Goal: Transaction & Acquisition: Book appointment/travel/reservation

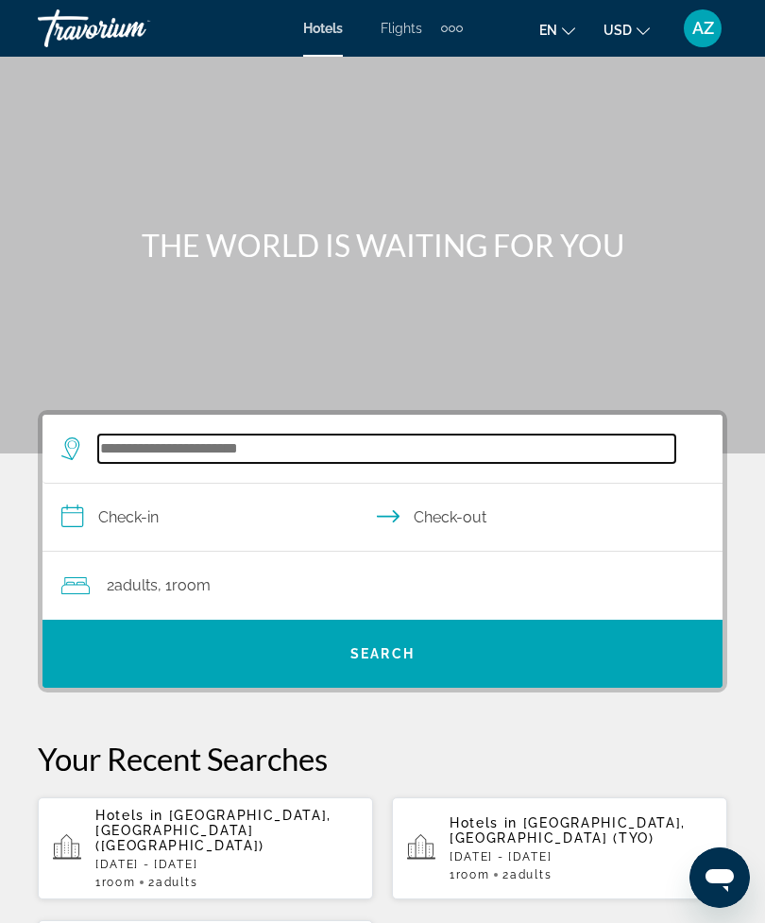
click at [257, 449] on input "Search hotel destination" at bounding box center [386, 448] width 577 height 28
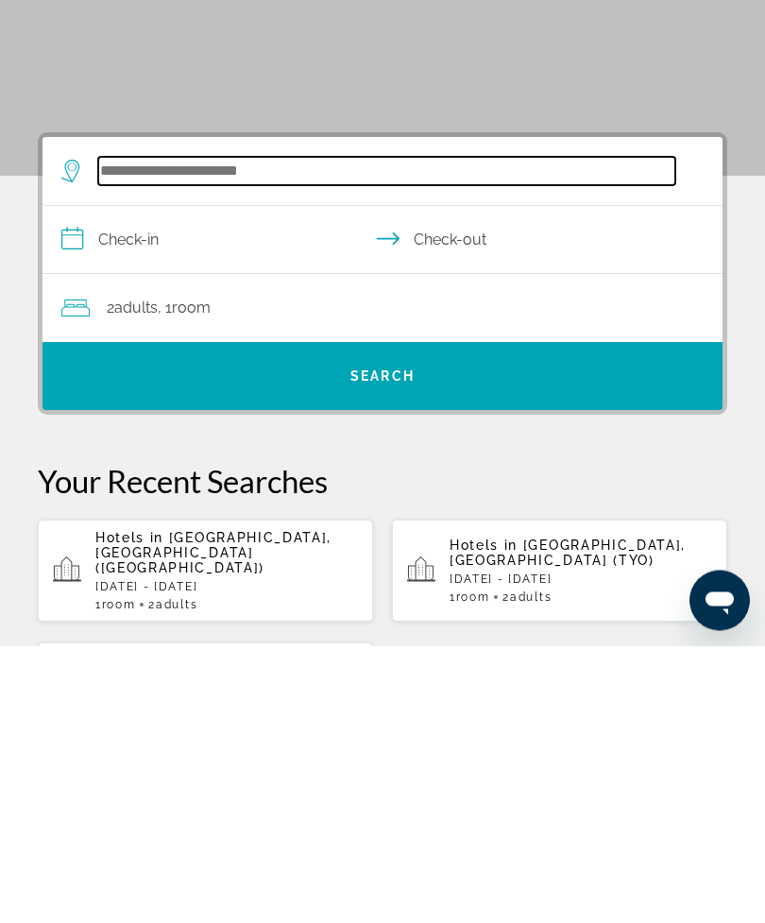
scroll to position [46, 0]
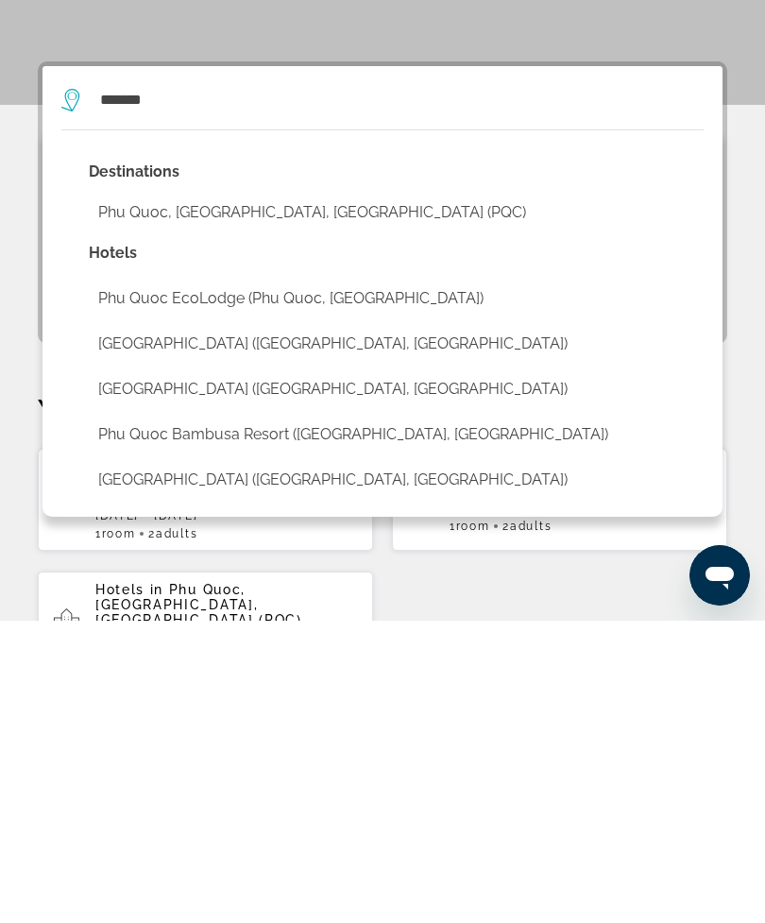
click at [320, 497] on button "Phu Quoc, [GEOGRAPHIC_DATA], [GEOGRAPHIC_DATA] (PQC)" at bounding box center [396, 515] width 615 height 36
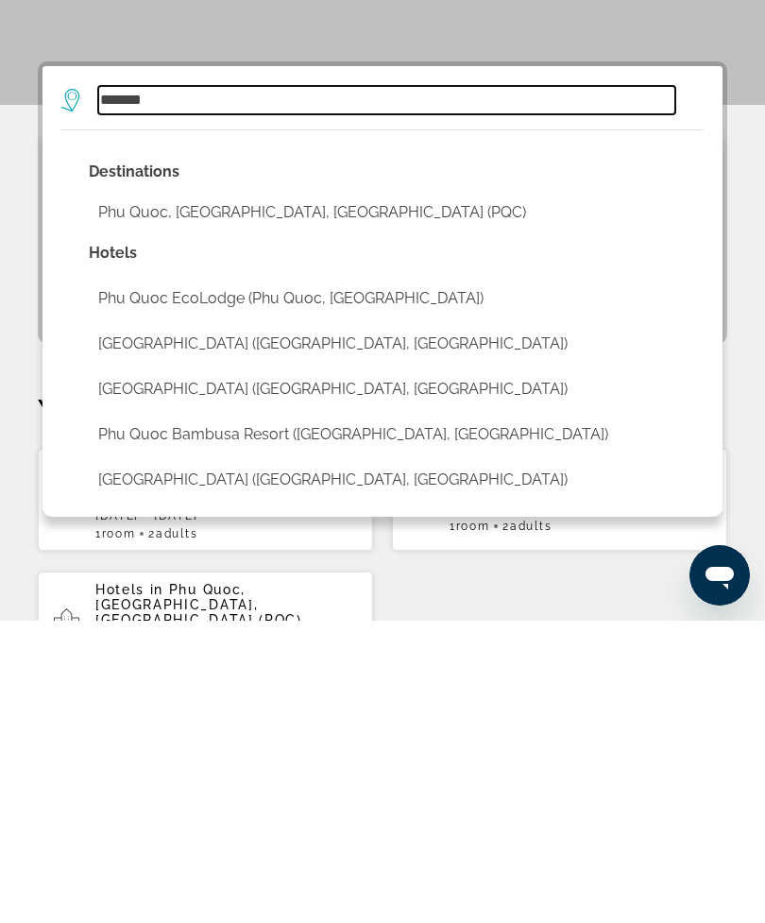
type input "**********"
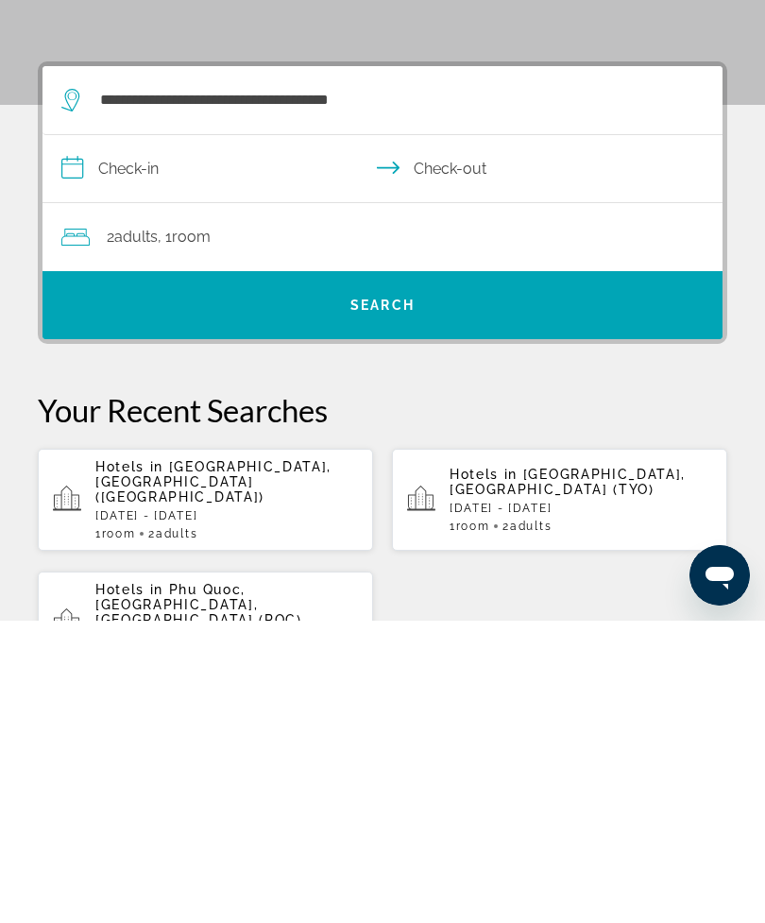
click at [309, 437] on input "**********" at bounding box center [385, 473] width 687 height 73
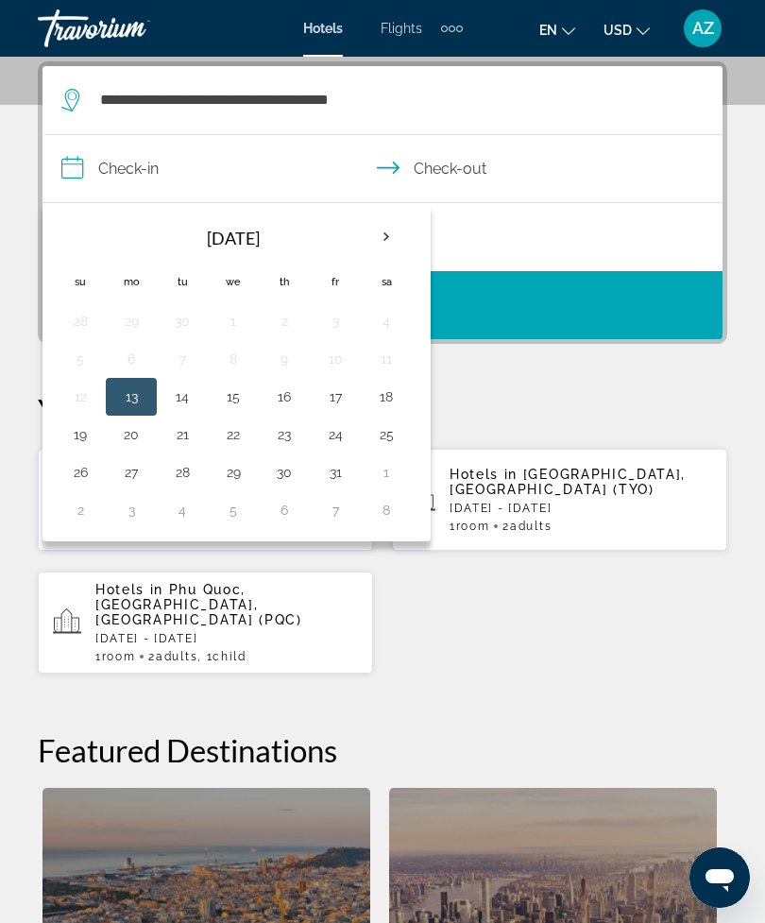
click at [385, 232] on th "Next month" at bounding box center [386, 237] width 51 height 42
click at [394, 474] on button "29" at bounding box center [386, 472] width 30 height 26
click at [397, 514] on button "6" at bounding box center [386, 510] width 30 height 26
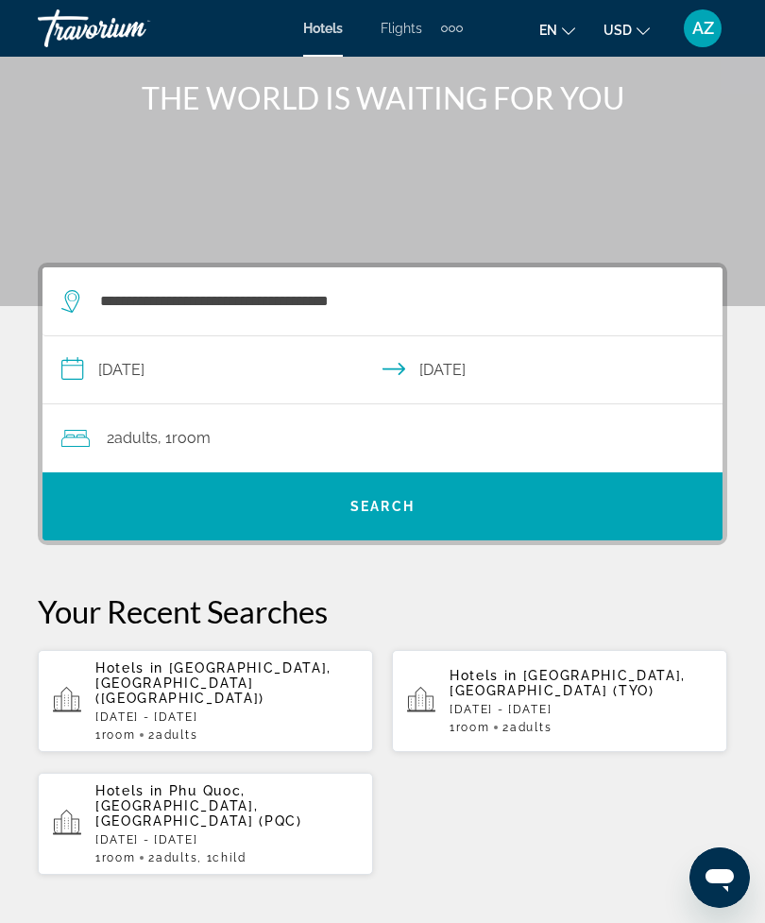
scroll to position [152, 0]
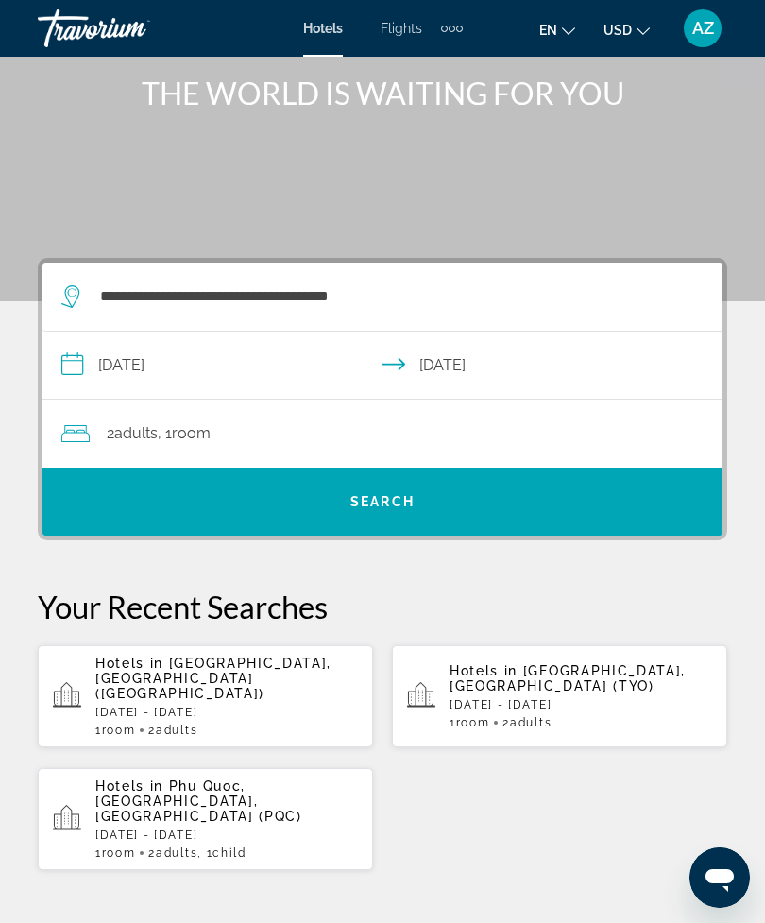
click at [291, 359] on input "**********" at bounding box center [385, 367] width 687 height 73
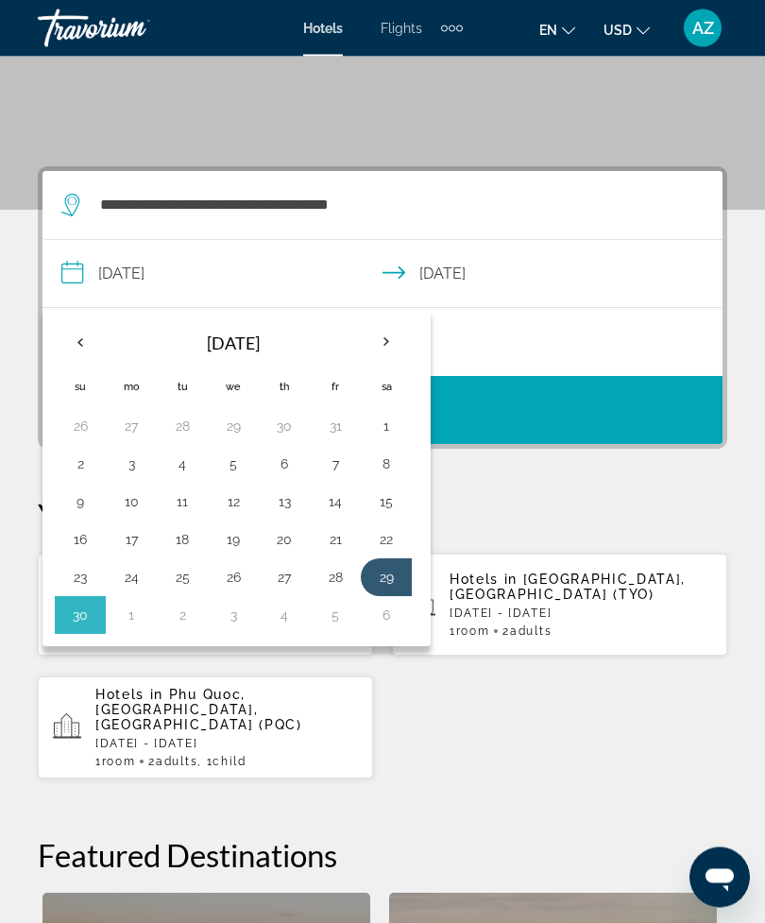
scroll to position [348, 0]
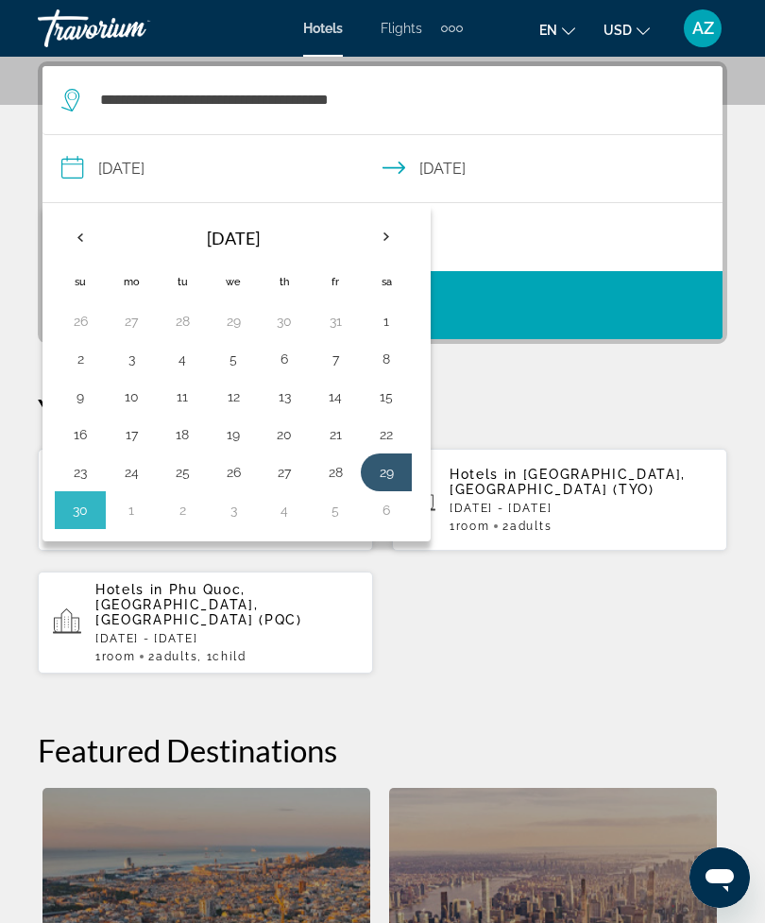
click at [87, 509] on button "30" at bounding box center [80, 510] width 30 height 26
click at [391, 246] on th "Next month" at bounding box center [386, 237] width 51 height 42
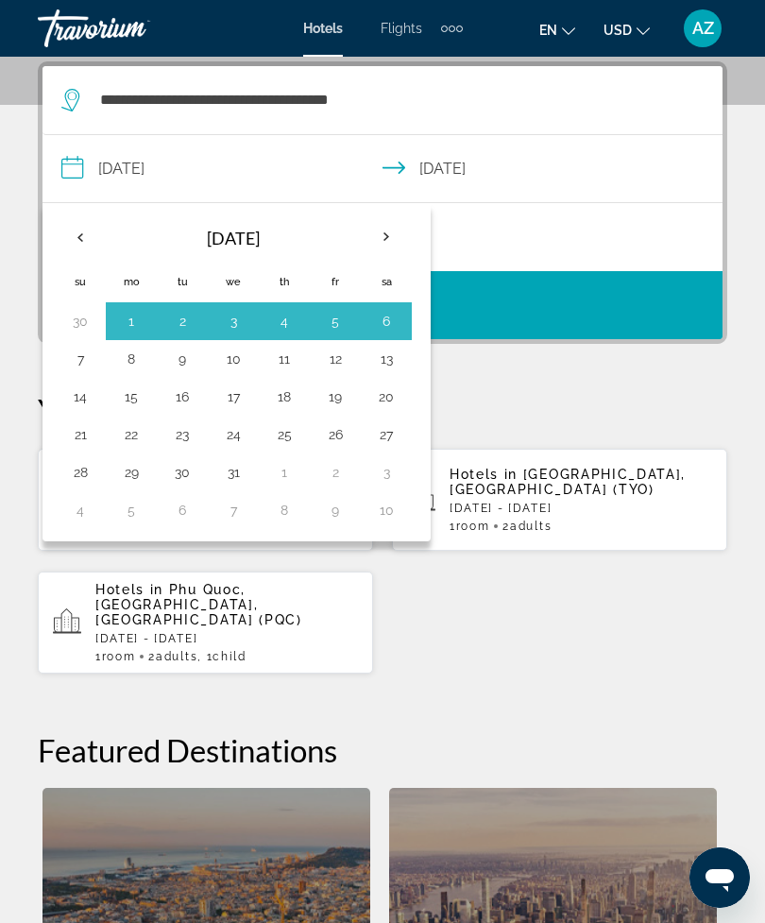
click at [130, 361] on button "8" at bounding box center [131, 359] width 30 height 26
type input "**********"
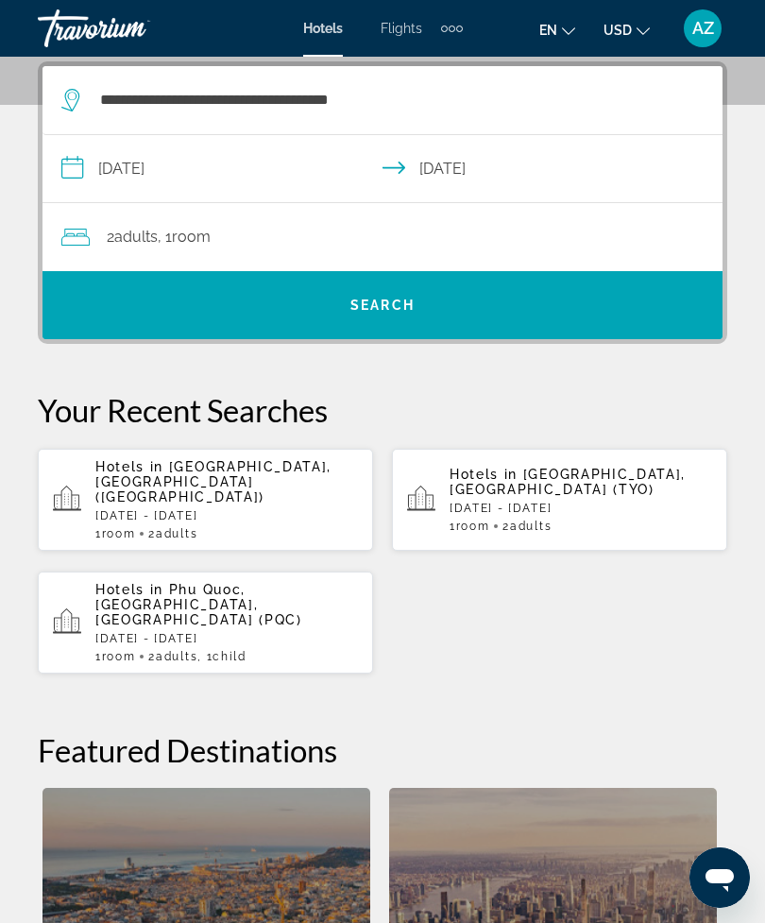
click at [480, 300] on span "Search" at bounding box center [382, 304] width 680 height 45
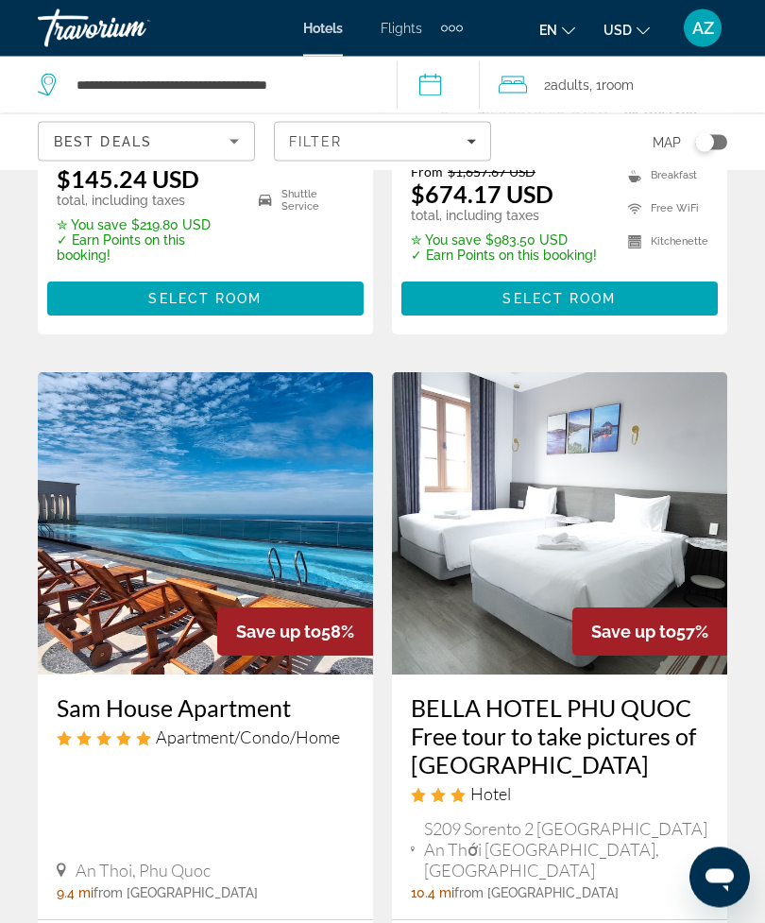
scroll to position [1478, 0]
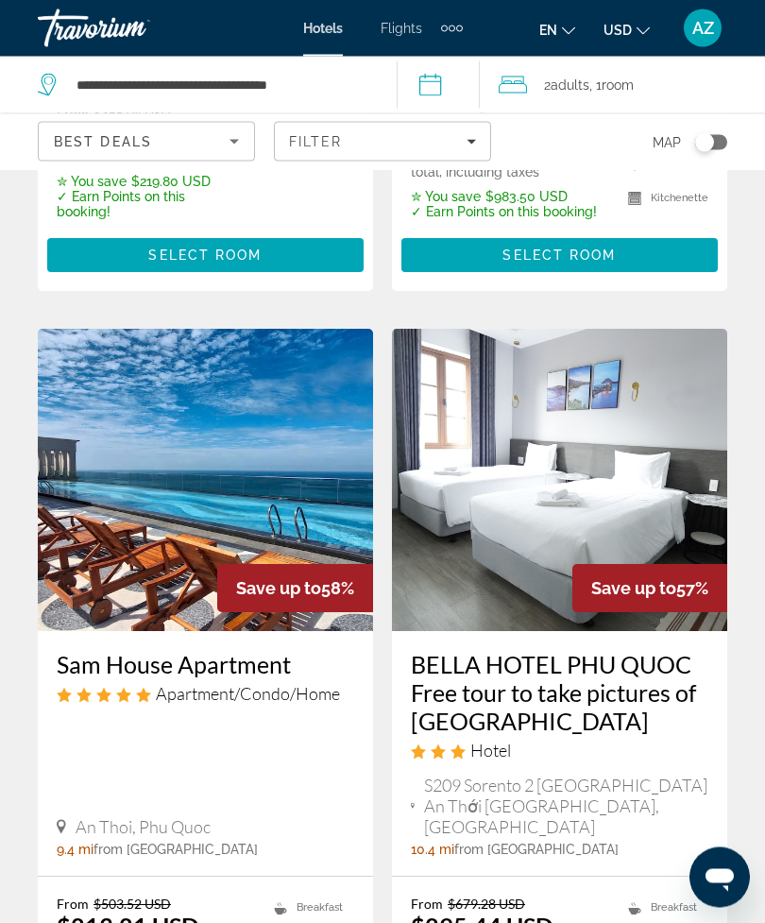
click at [268, 383] on img "Main content" at bounding box center [205, 481] width 335 height 302
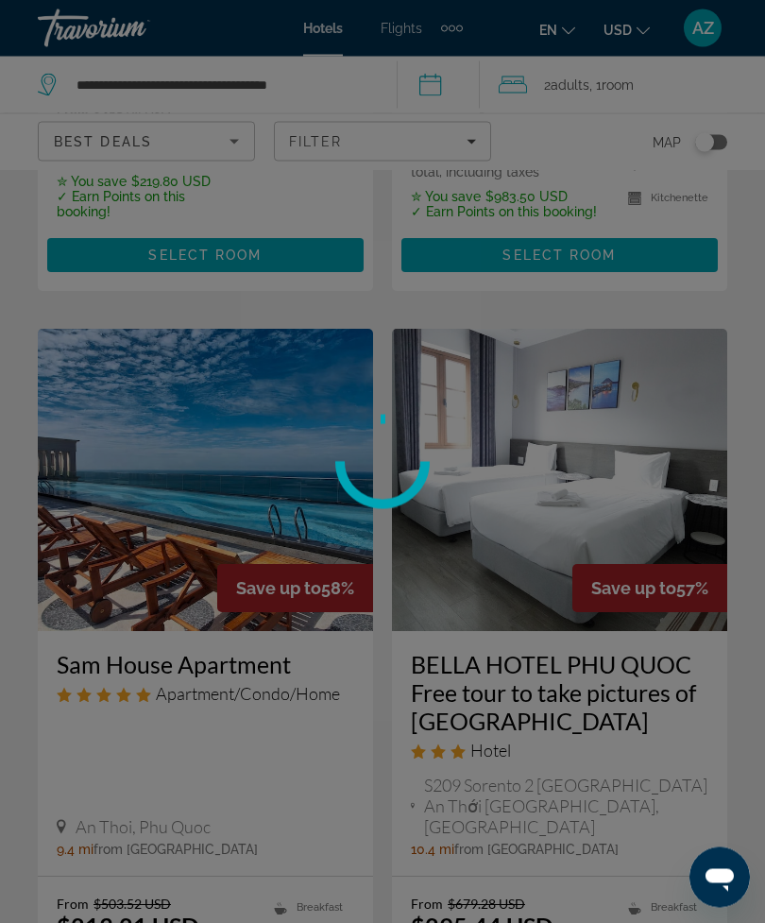
scroll to position [1479, 0]
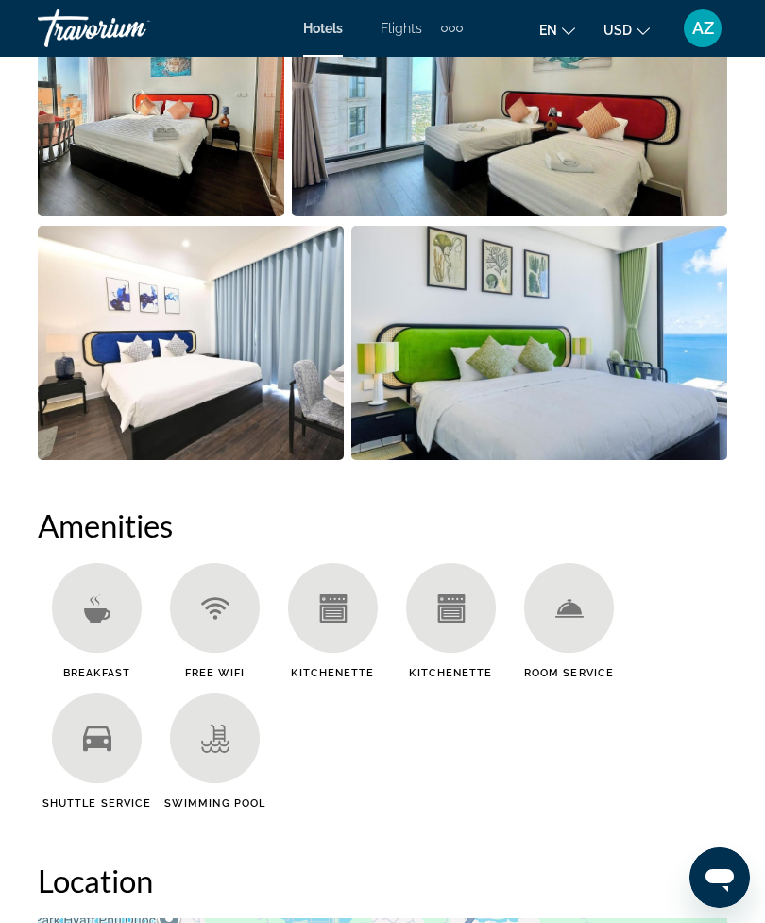
scroll to position [1666, 0]
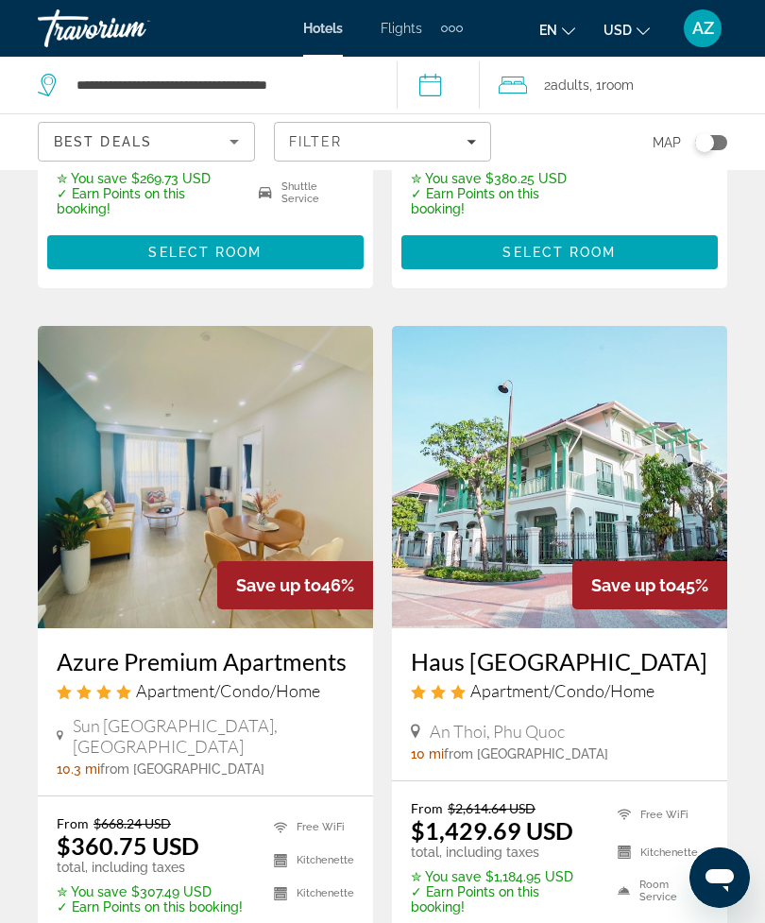
scroll to position [3787, 0]
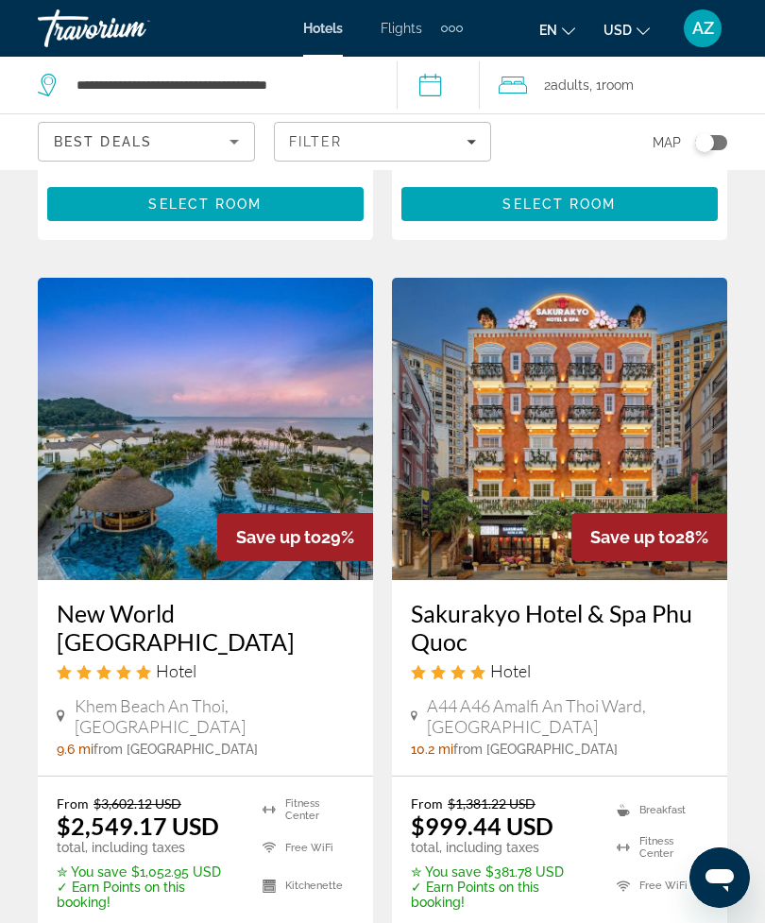
scroll to position [3907, 0]
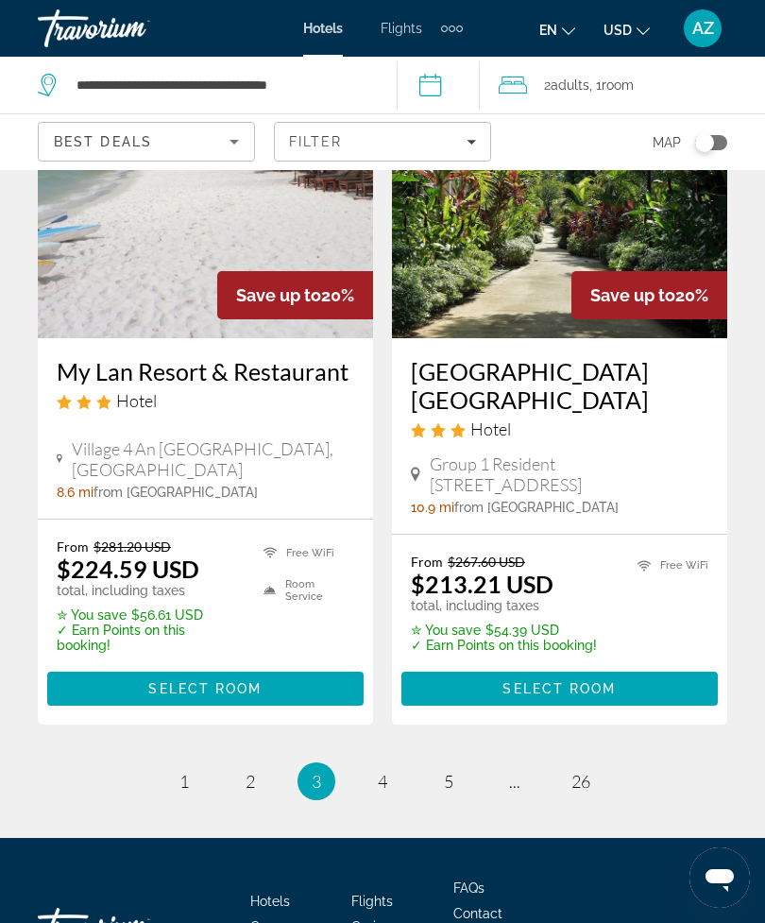
scroll to position [3888, 0]
click at [384, 771] on span "4" at bounding box center [382, 781] width 9 height 21
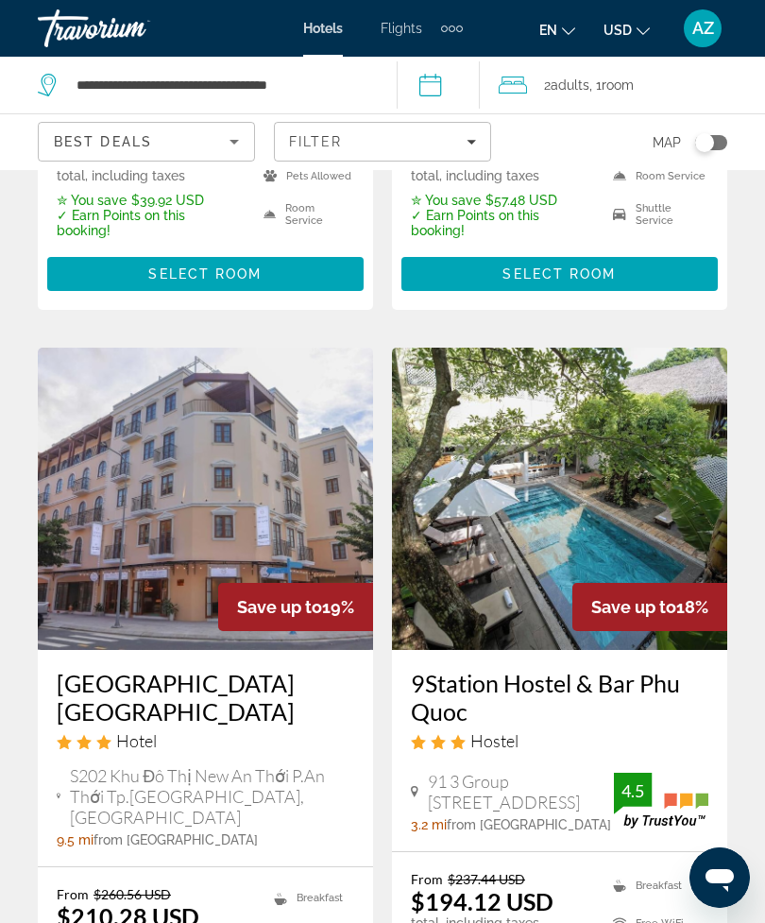
scroll to position [668, 0]
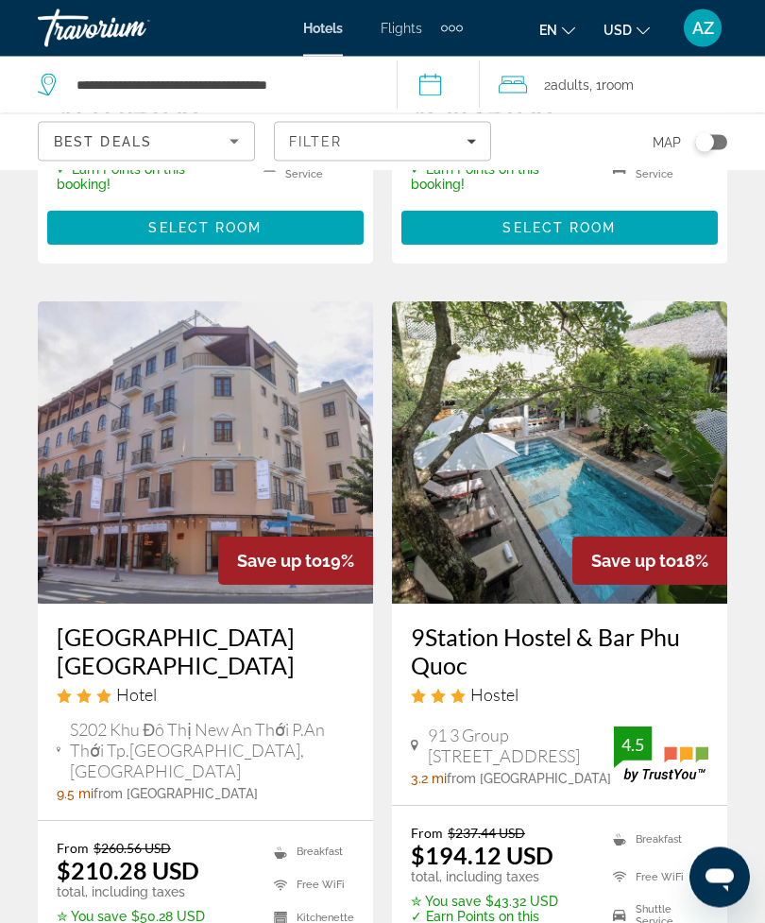
click at [472, 142] on icon "Filters" at bounding box center [470, 142] width 9 height 5
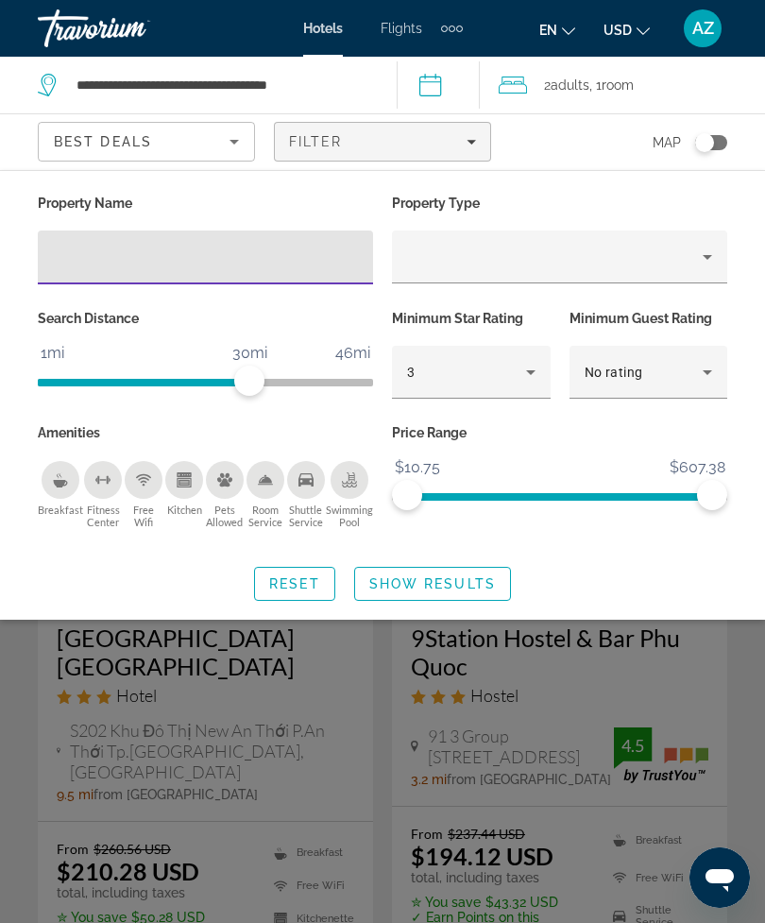
click at [496, 381] on div "3" at bounding box center [466, 372] width 119 height 23
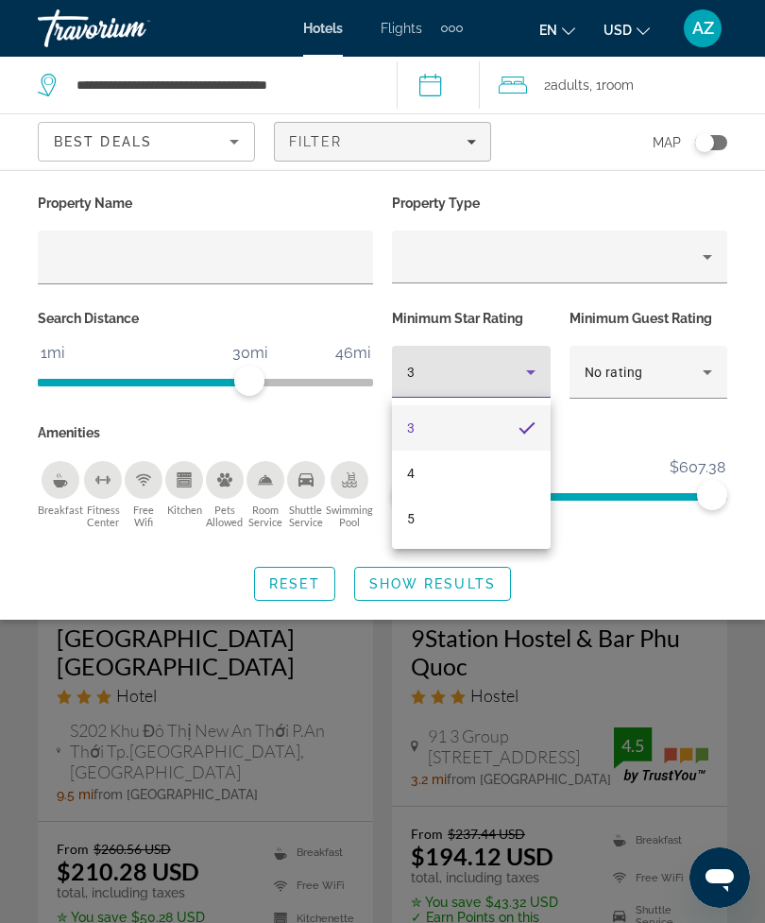
scroll to position [669, 0]
click at [495, 462] on mat-option "4" at bounding box center [471, 472] width 159 height 45
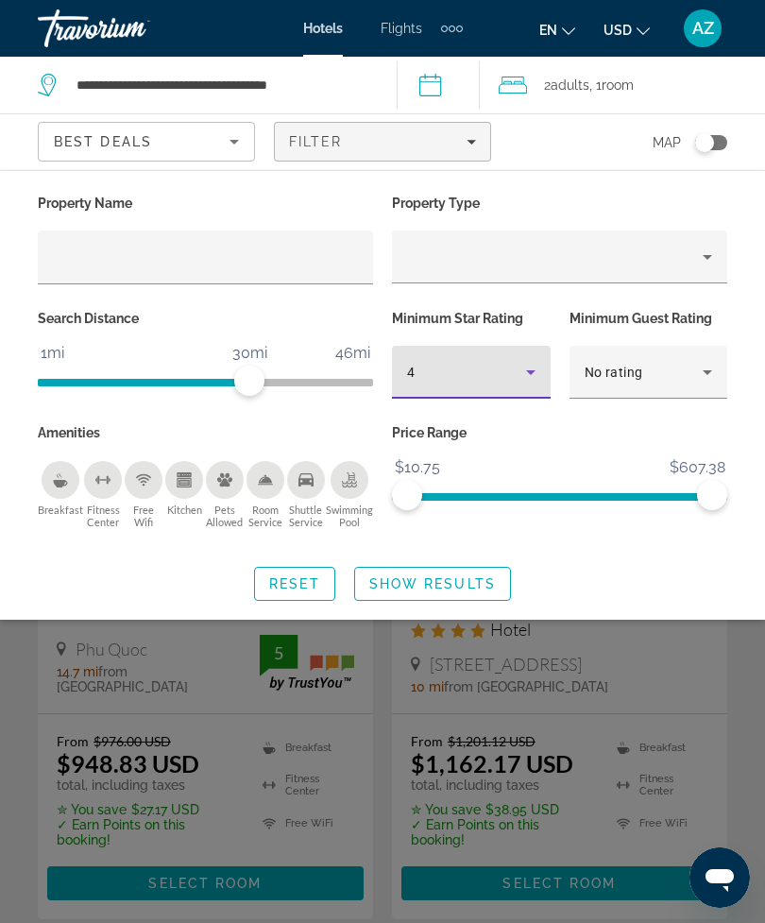
click at [476, 576] on span "Show Results" at bounding box center [432, 583] width 127 height 15
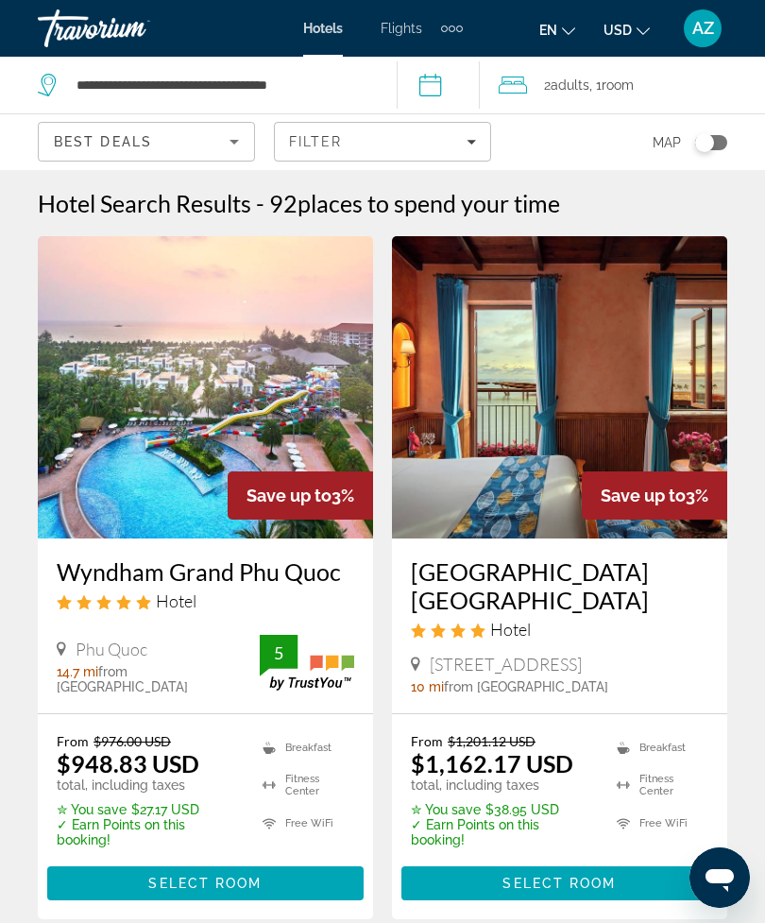
click at [235, 139] on icon "Sort by" at bounding box center [234, 141] width 23 height 23
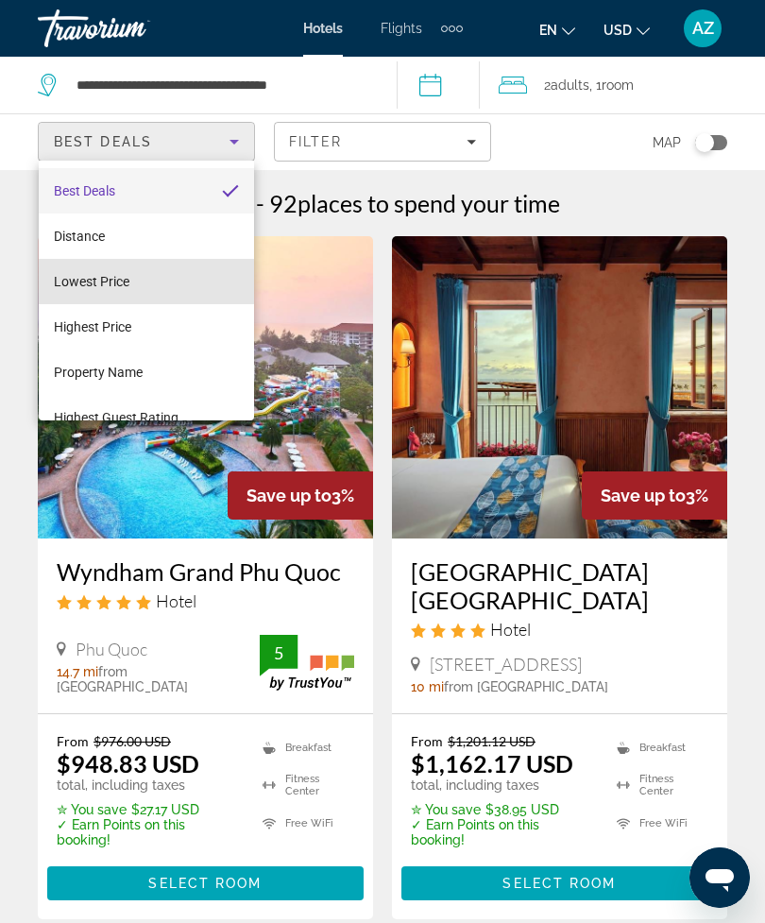
click at [165, 280] on mat-option "Lowest Price" at bounding box center [146, 281] width 215 height 45
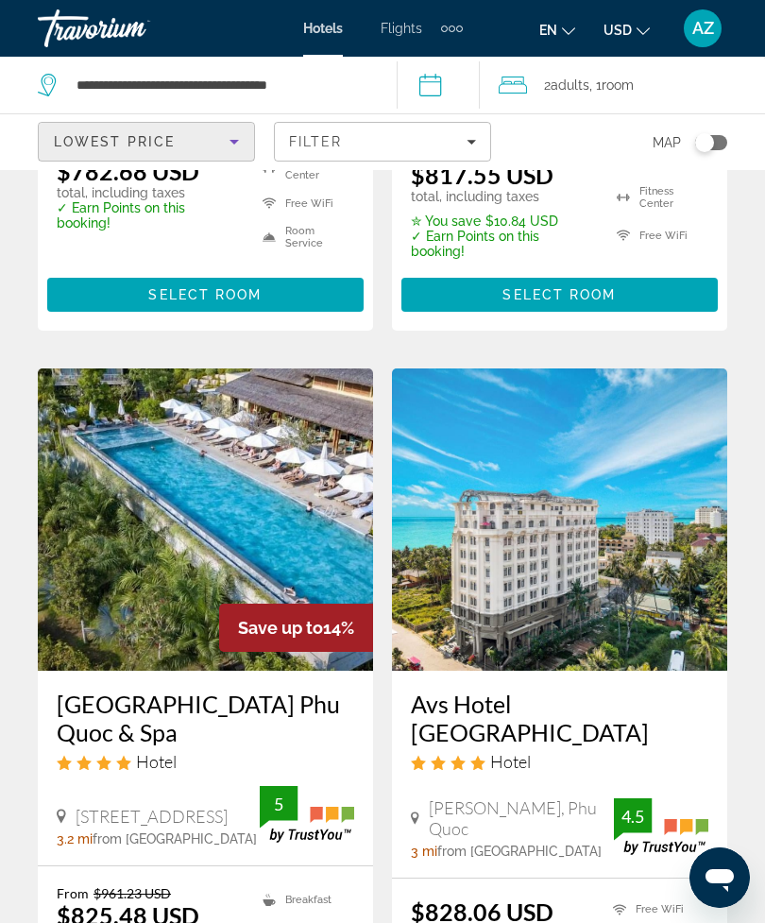
scroll to position [3986, 0]
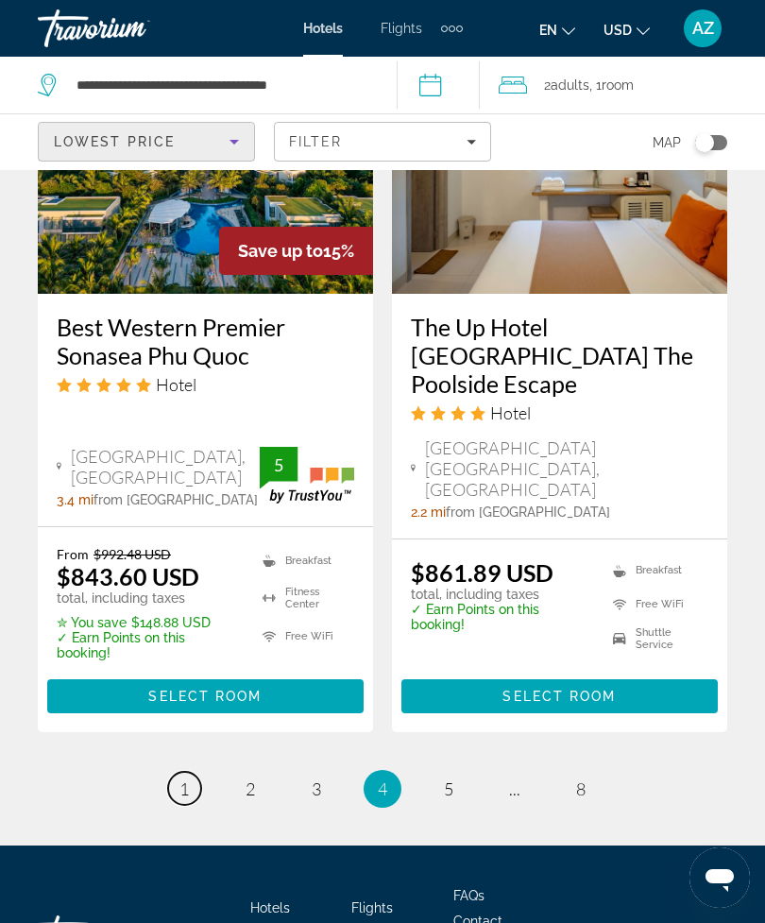
click at [179, 778] on span "1" at bounding box center [183, 788] width 9 height 21
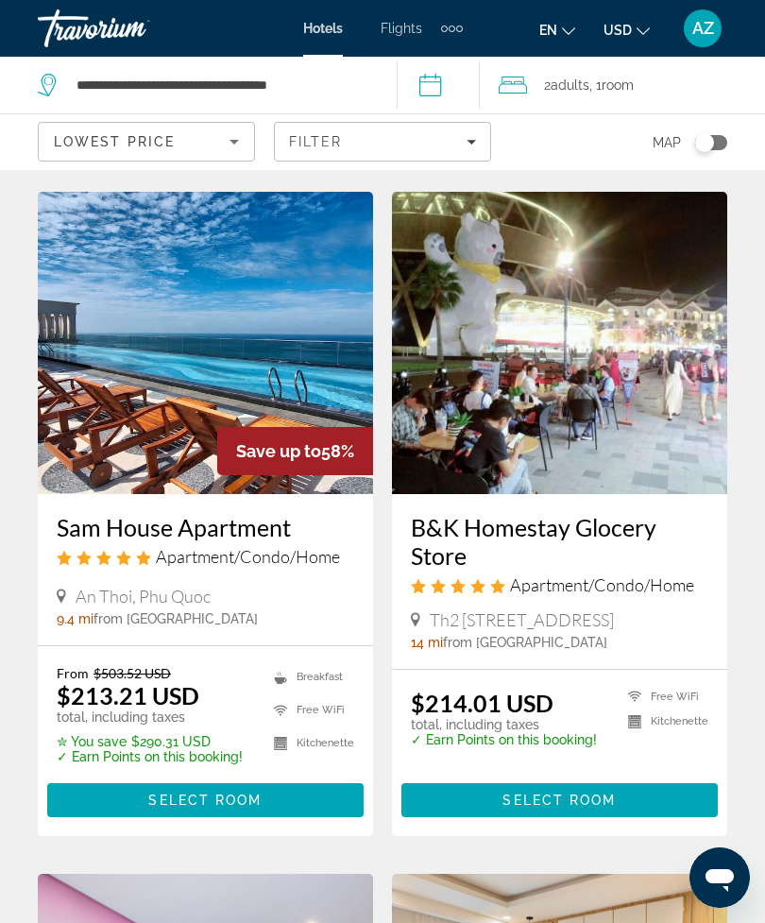
scroll to position [2130, 0]
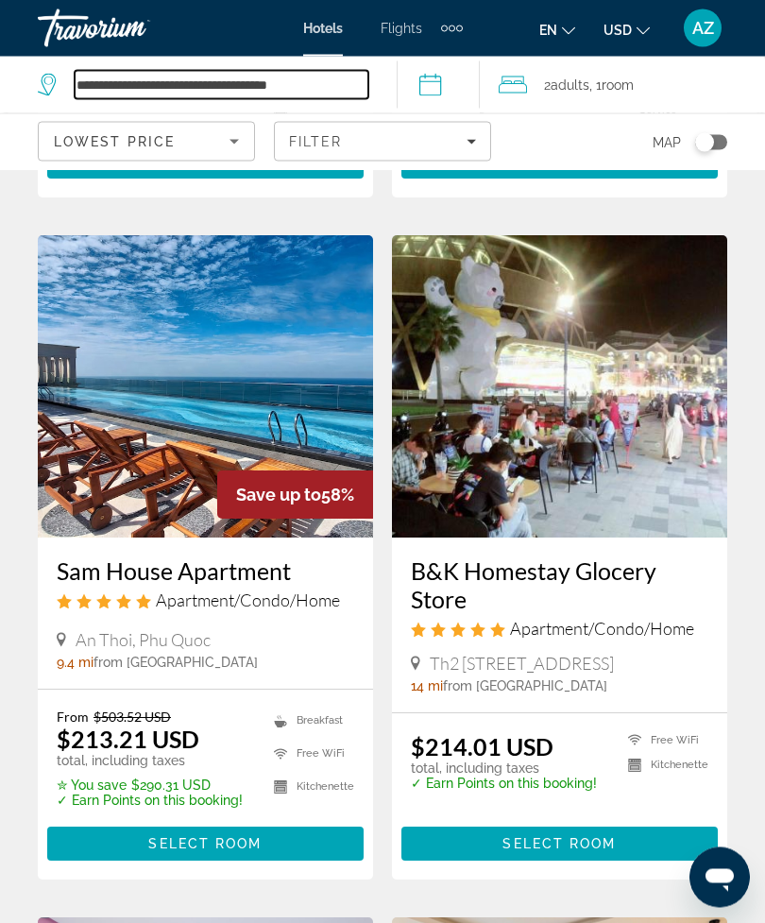
click at [328, 73] on input "**********" at bounding box center [222, 85] width 294 height 28
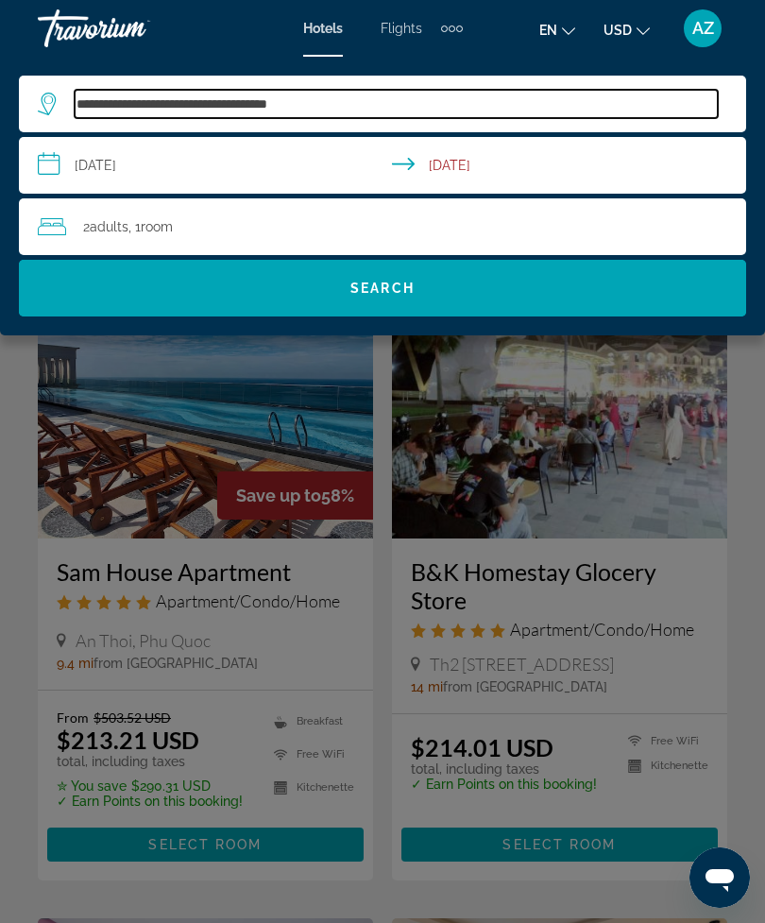
click at [382, 100] on input "**********" at bounding box center [396, 104] width 643 height 28
click at [382, 93] on input "**********" at bounding box center [396, 104] width 643 height 28
click at [381, 98] on input "**********" at bounding box center [396, 104] width 643 height 28
type input "*********"
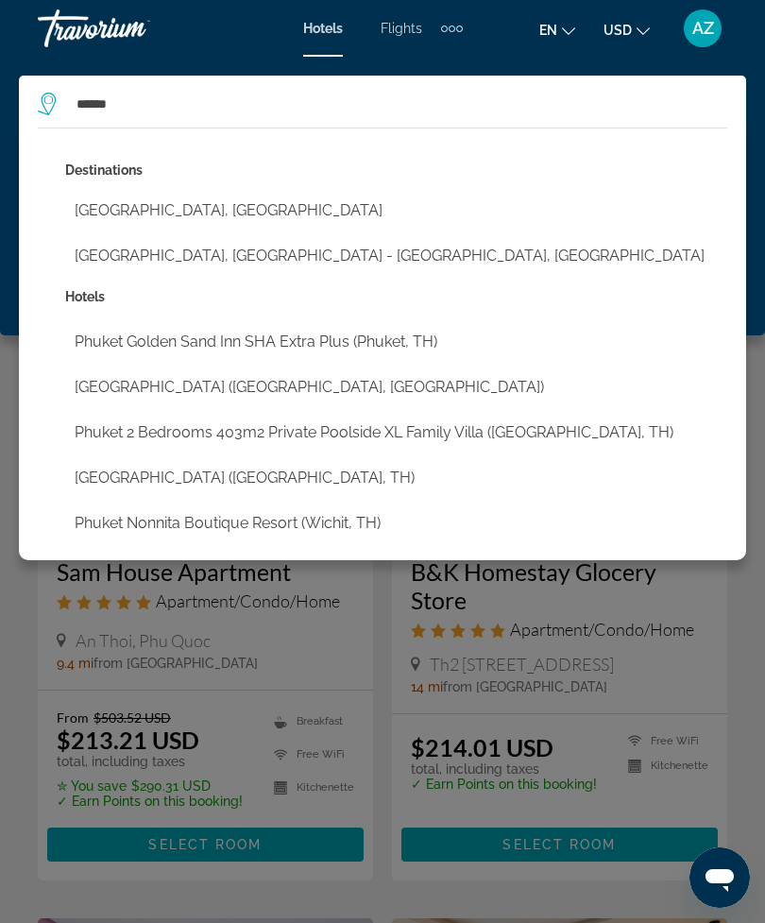
click at [194, 198] on button "[GEOGRAPHIC_DATA], [GEOGRAPHIC_DATA]" at bounding box center [396, 211] width 662 height 36
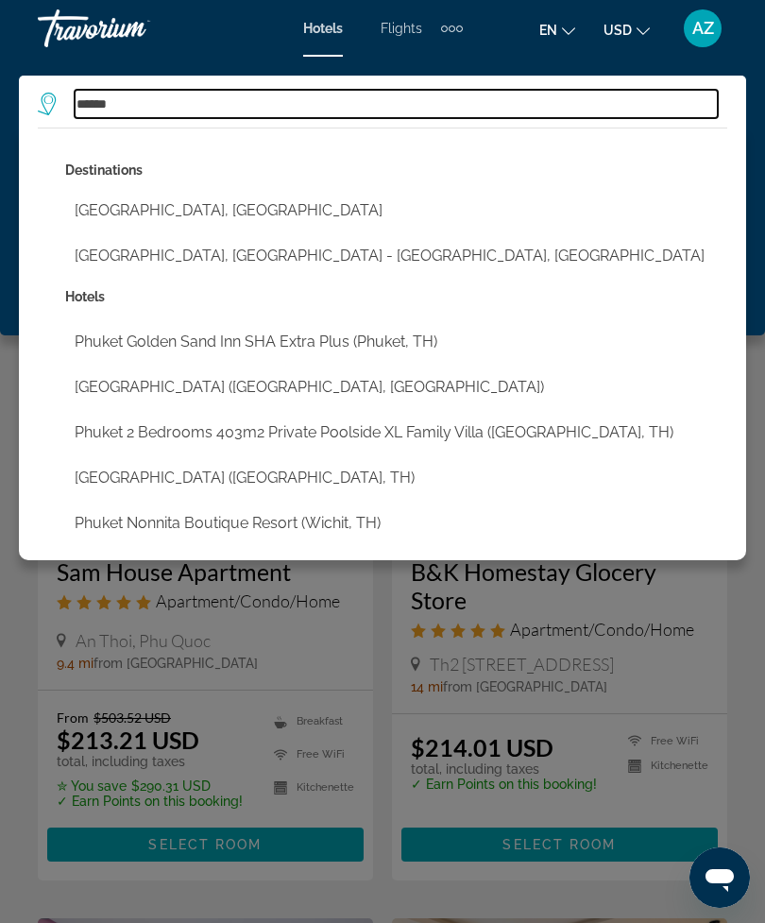
type input "**********"
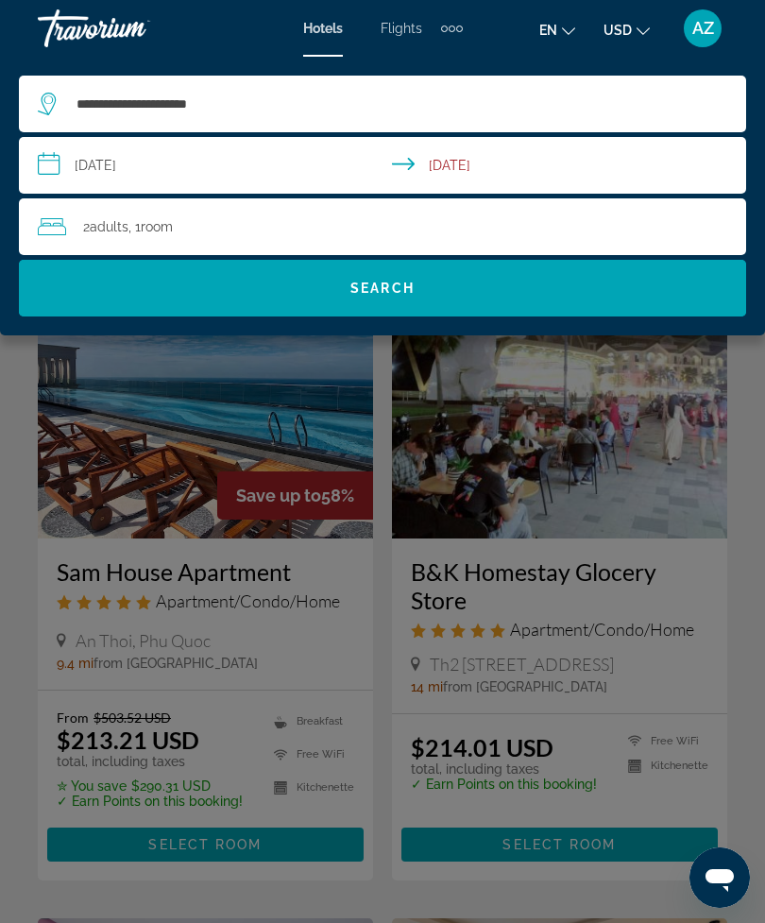
click at [449, 294] on span "Search" at bounding box center [382, 287] width 727 height 45
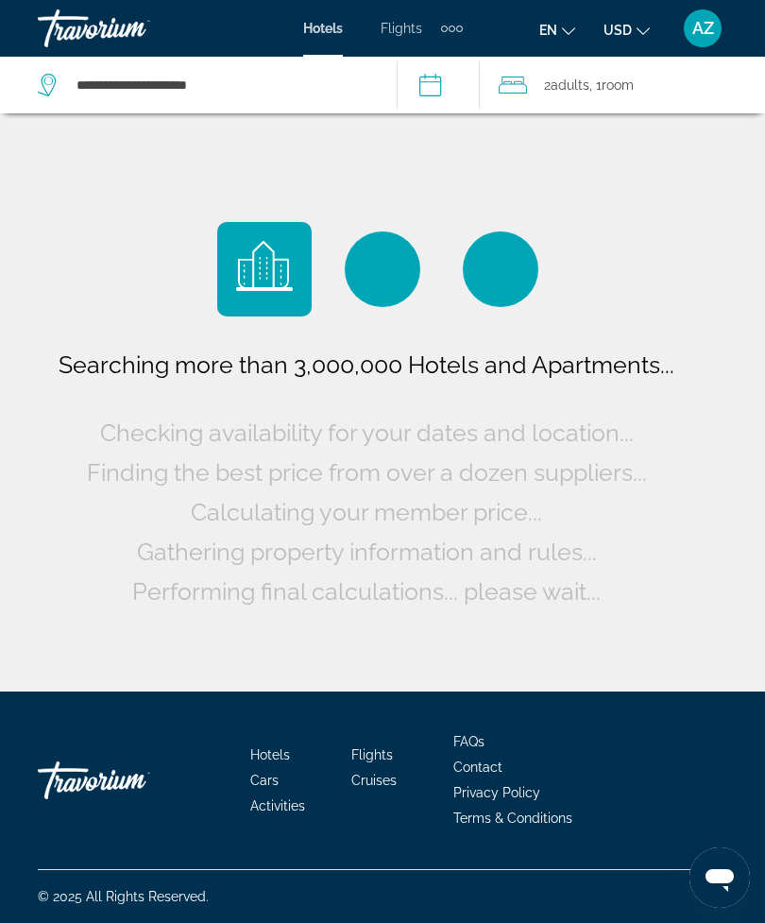
scroll to position [60, 0]
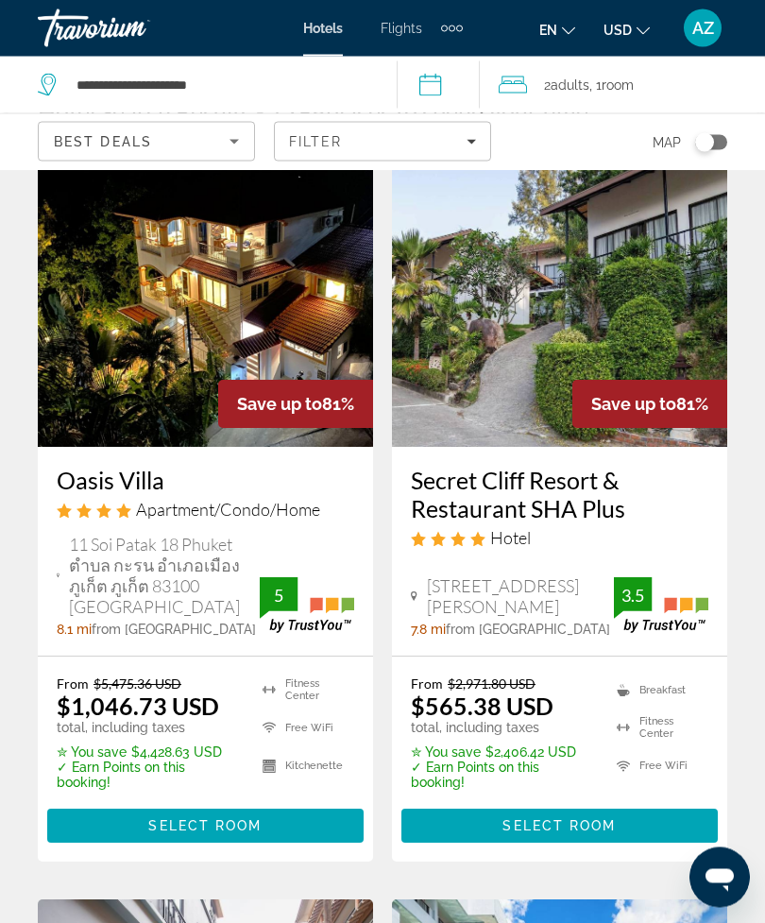
scroll to position [97, 0]
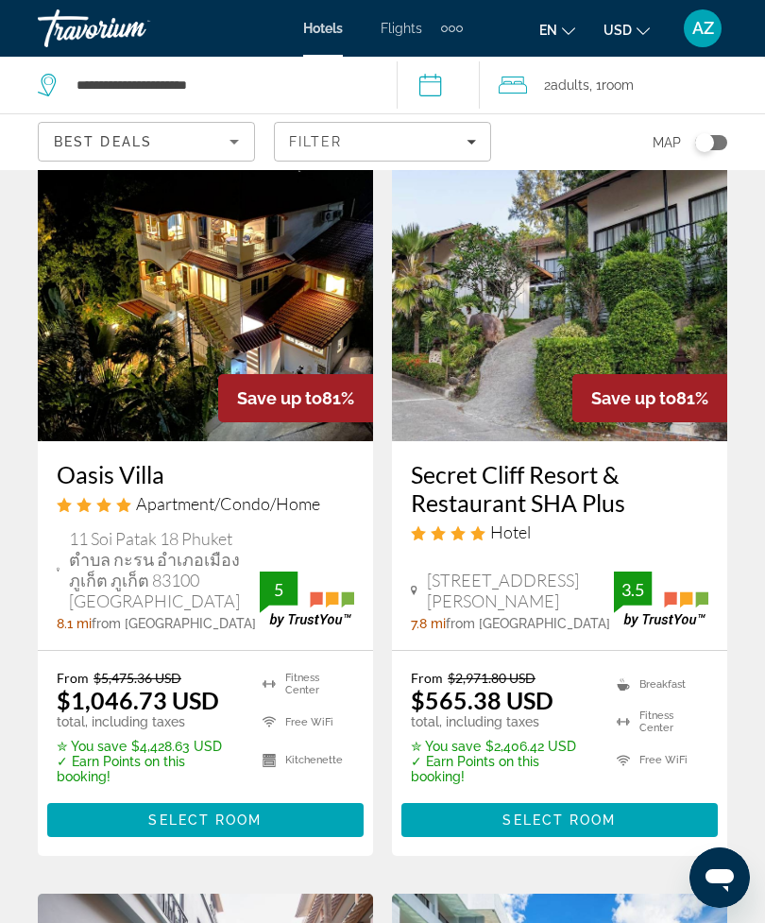
click at [229, 147] on icon "Sort by" at bounding box center [234, 141] width 23 height 23
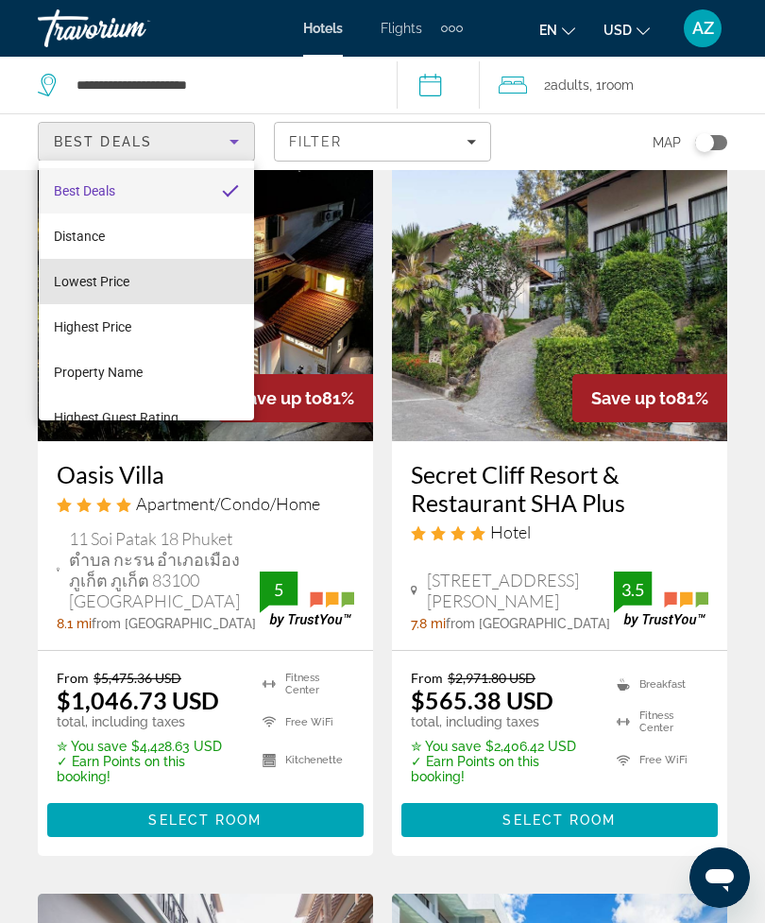
click at [186, 284] on mat-option "Lowest Price" at bounding box center [146, 281] width 215 height 45
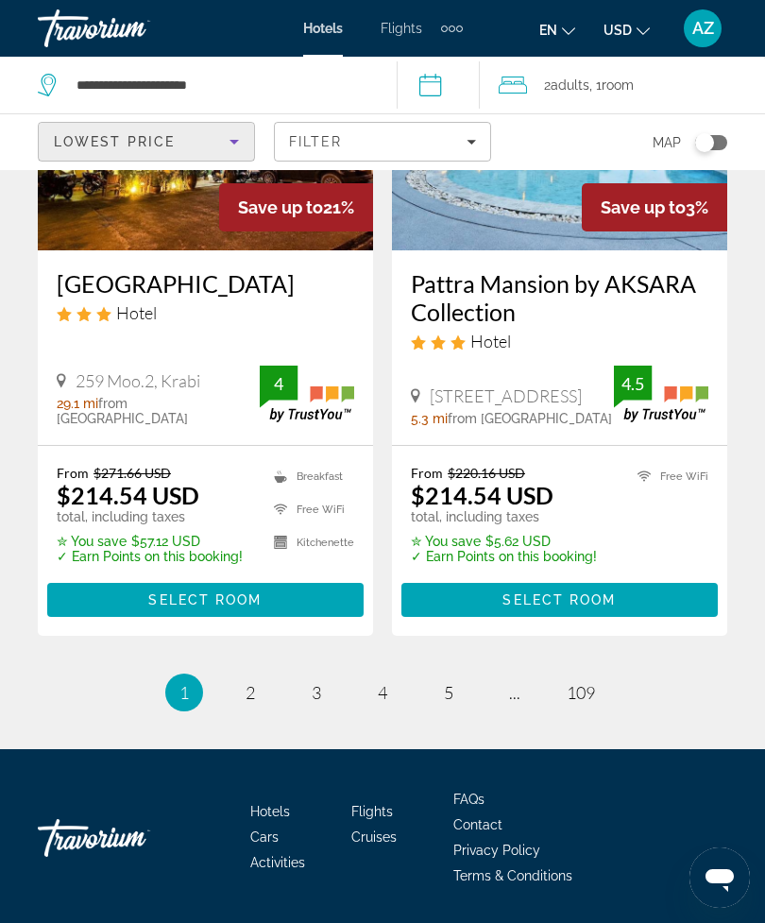
scroll to position [3816, 0]
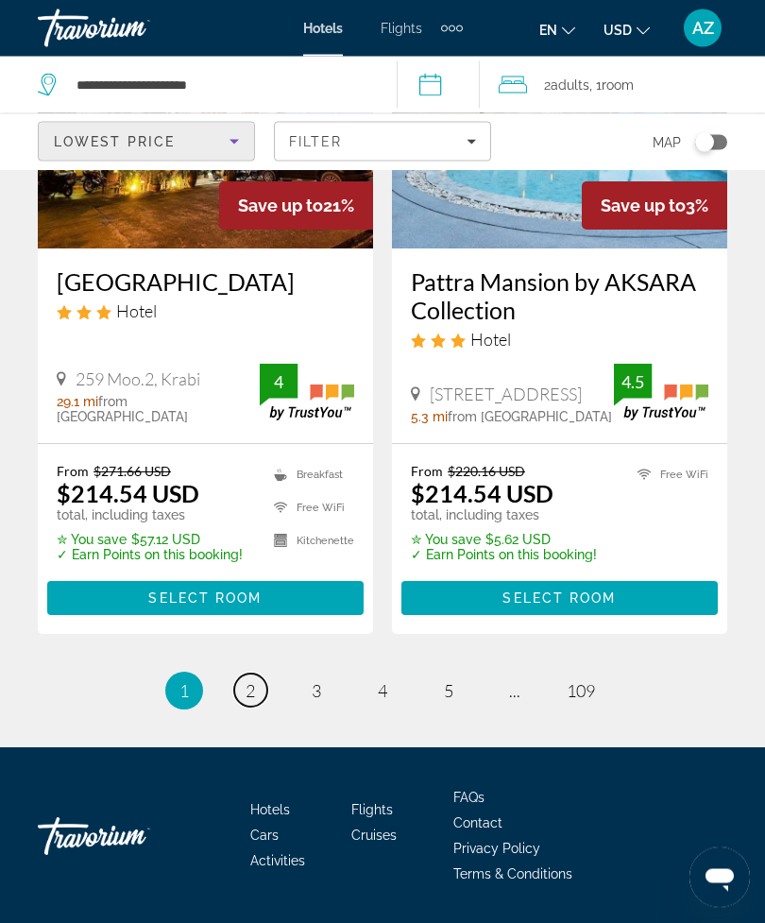
click at [246, 702] on span "2" at bounding box center [250, 691] width 9 height 21
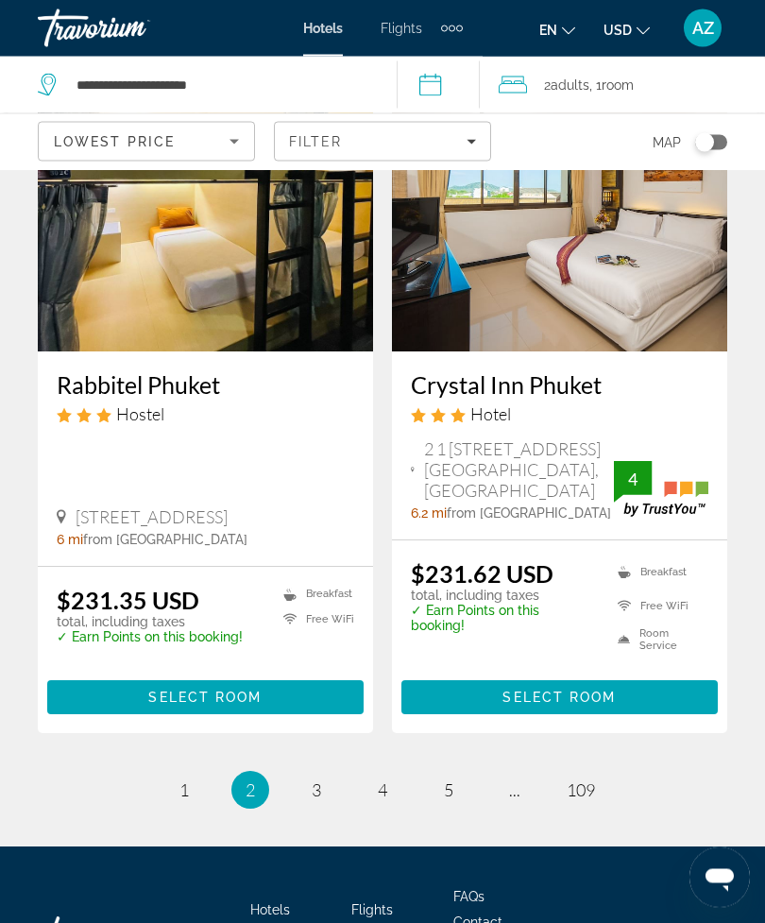
scroll to position [3793, 0]
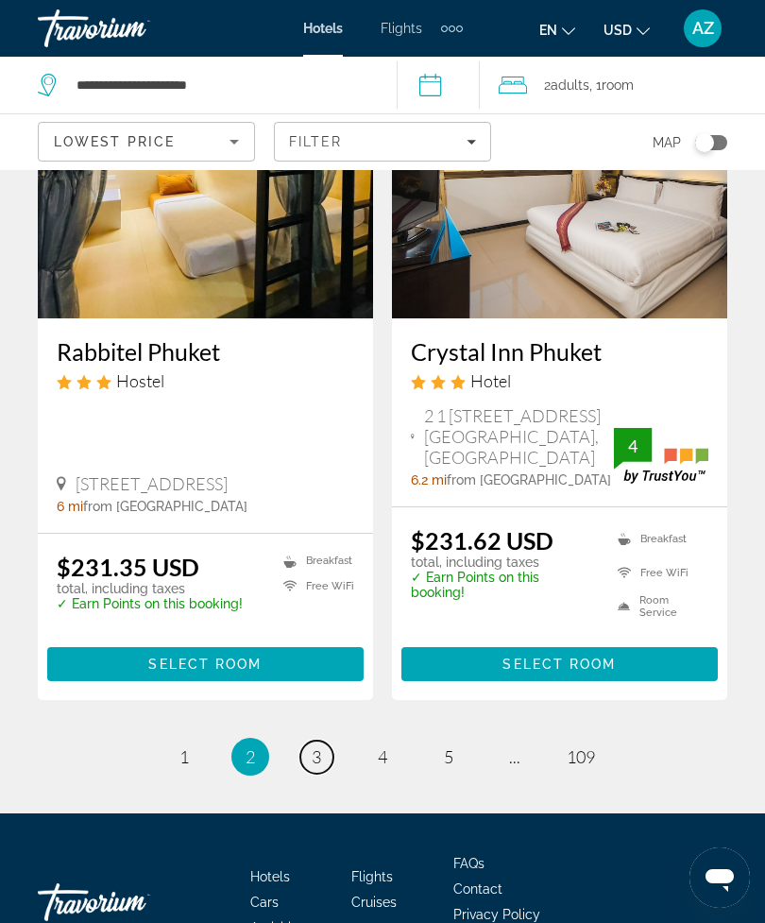
click at [313, 756] on span "3" at bounding box center [316, 756] width 9 height 21
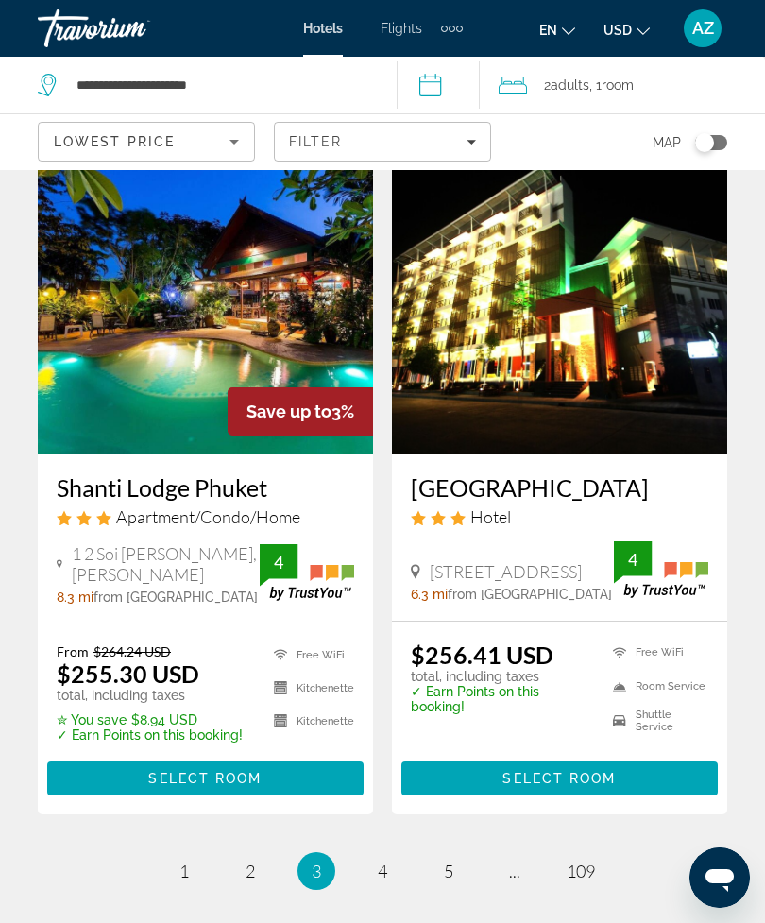
scroll to position [3743, 0]
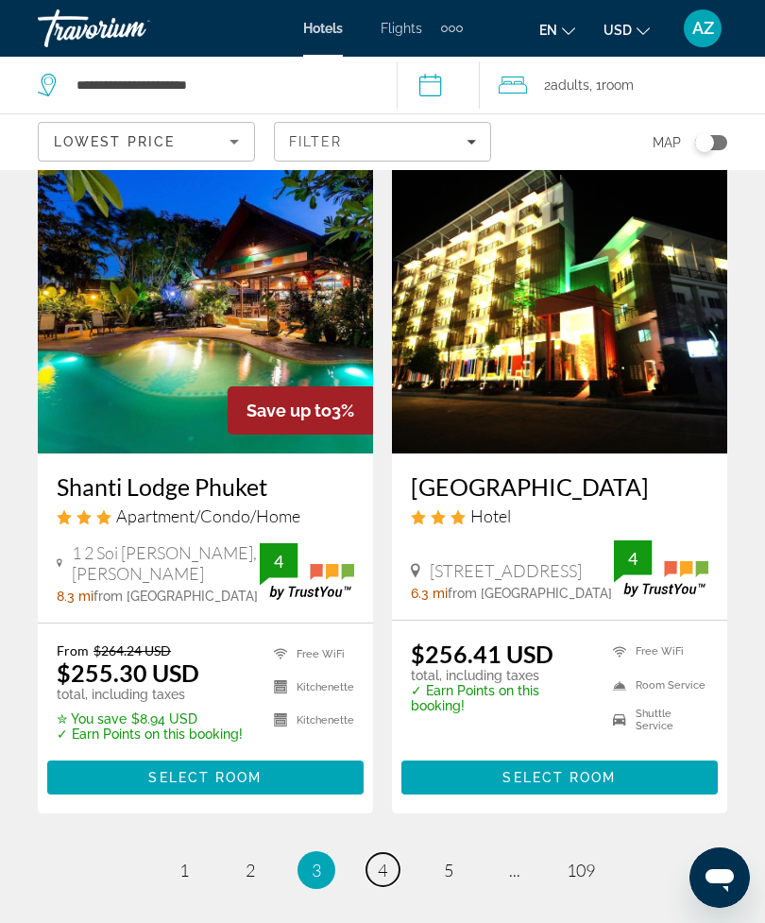
click at [388, 886] on link "page 4" at bounding box center [382, 869] width 33 height 33
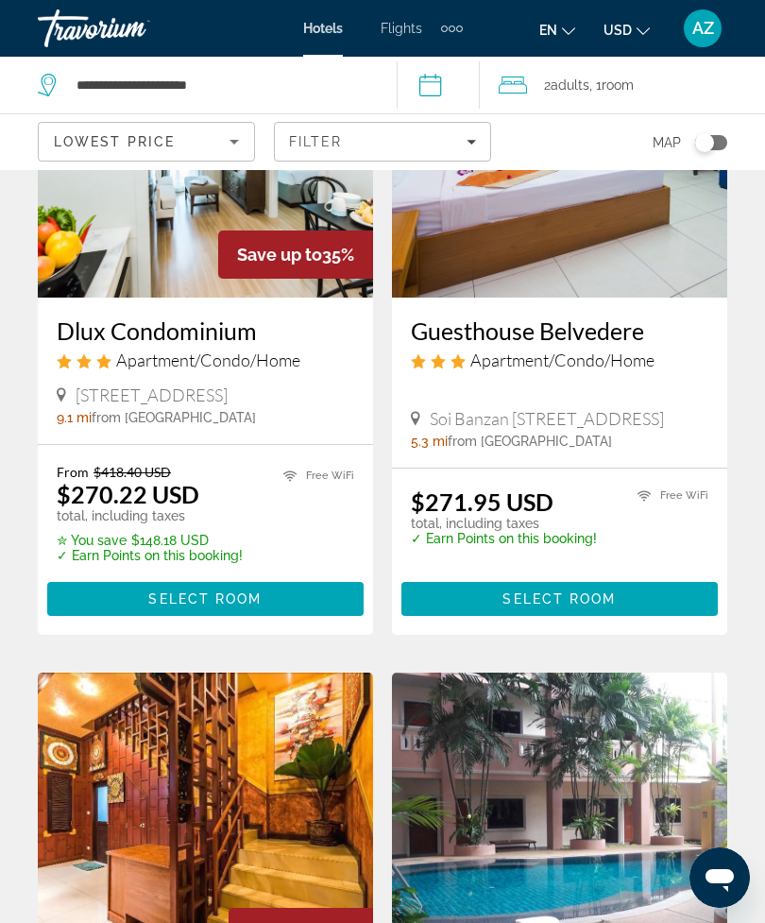
scroll to position [3493, 0]
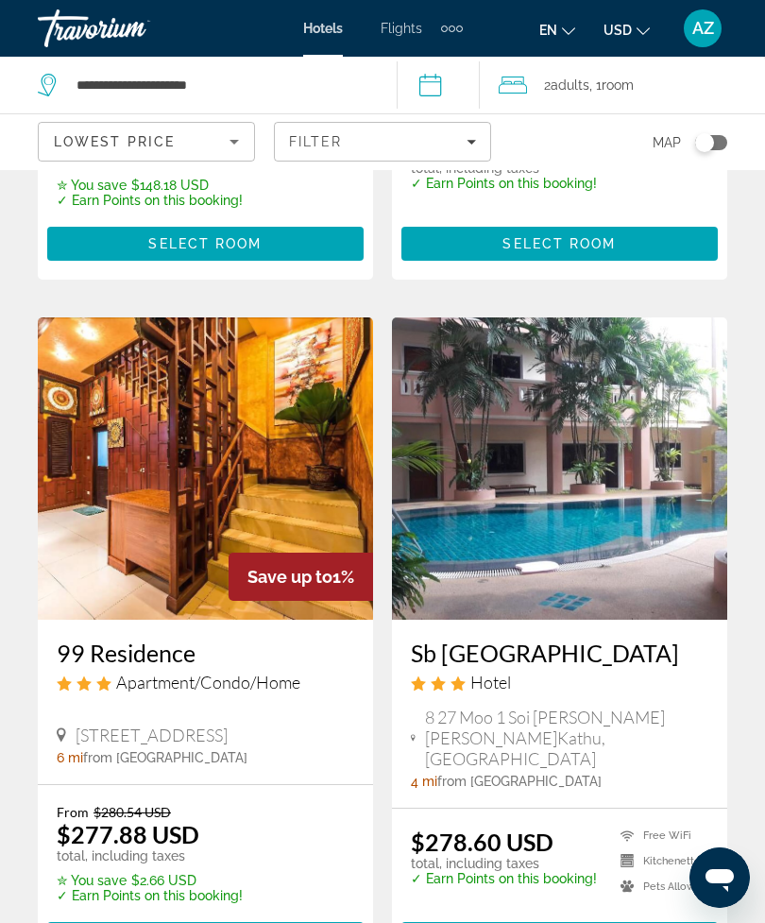
click at [411, 33] on span "Flights" at bounding box center [402, 28] width 42 height 15
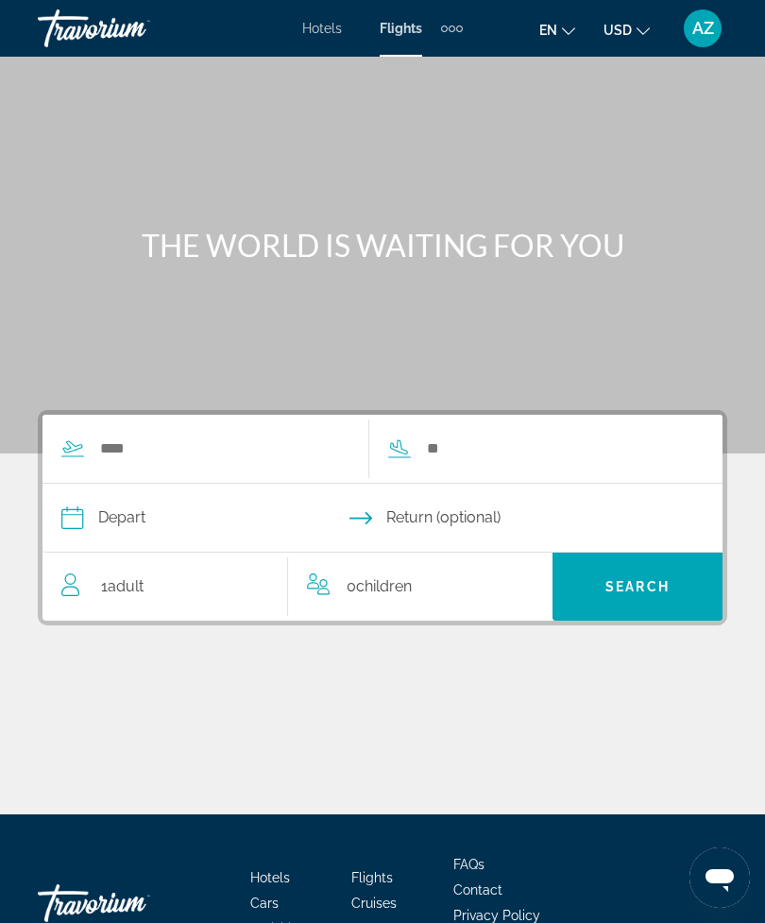
click at [461, 29] on div "Extra navigation items" at bounding box center [459, 28] width 7 height 7
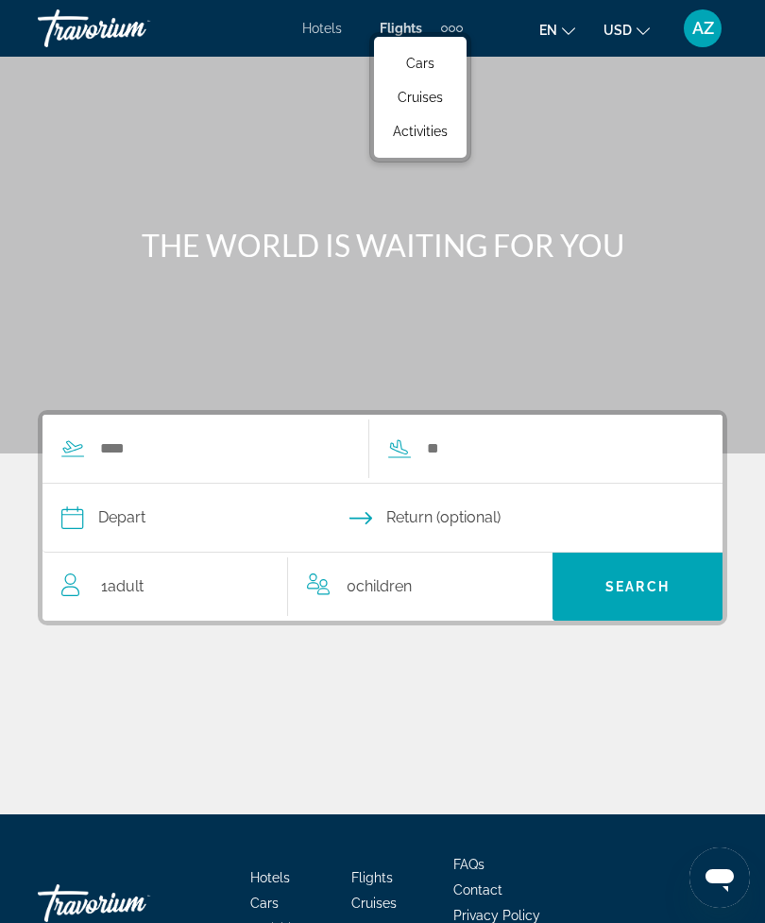
click at [433, 62] on span "Cars" at bounding box center [420, 63] width 28 height 15
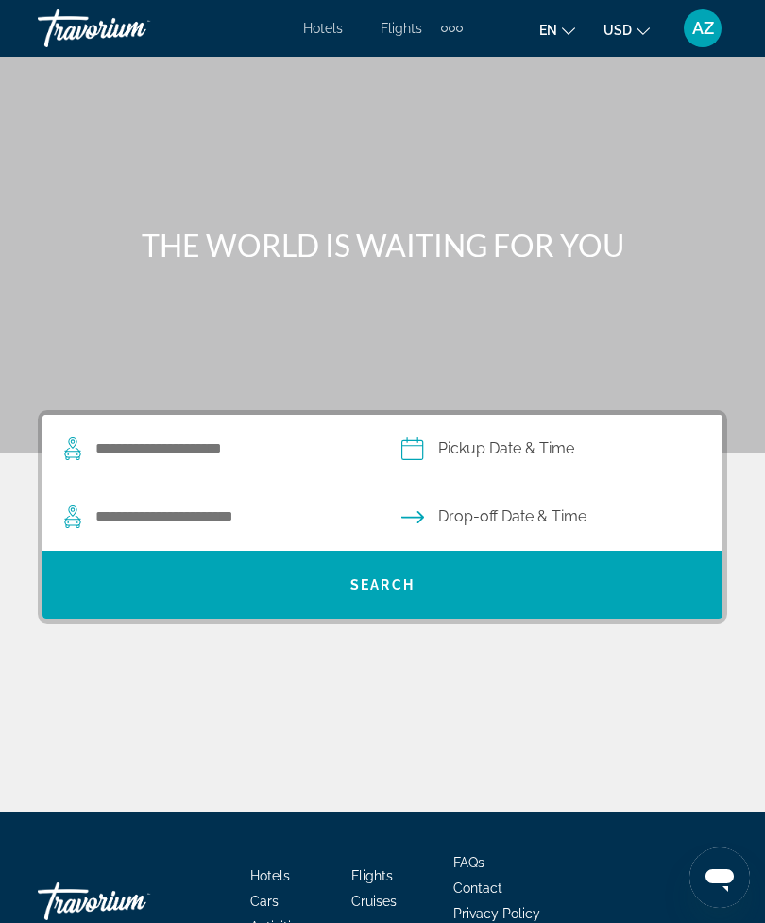
click at [454, 29] on div "Extra navigation items" at bounding box center [452, 28] width 22 height 28
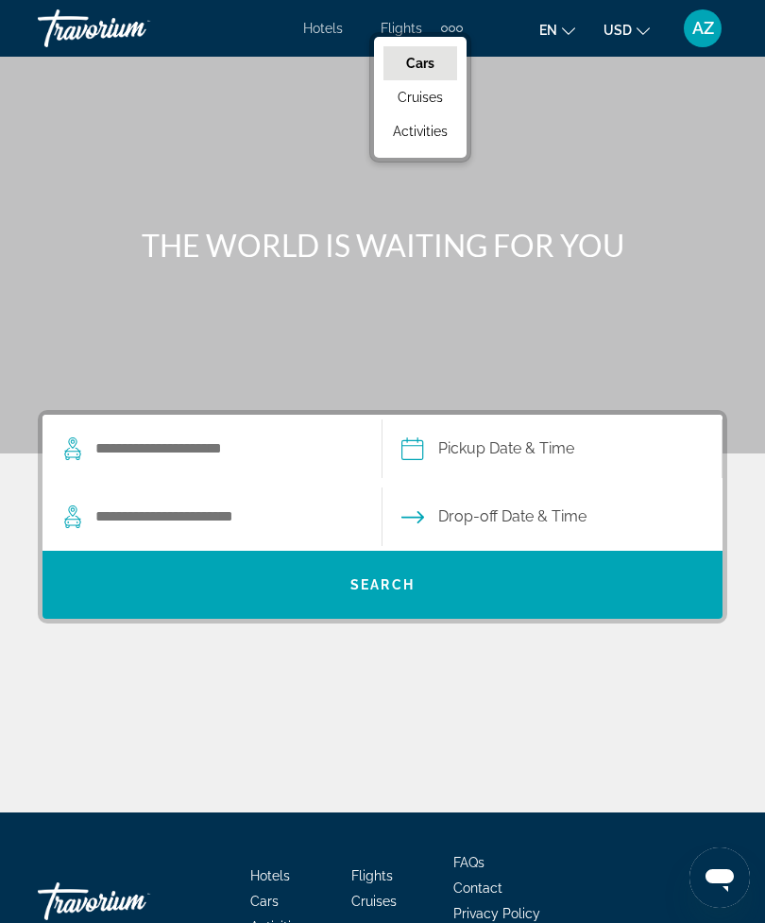
click at [432, 105] on span "Cruises" at bounding box center [420, 97] width 45 height 15
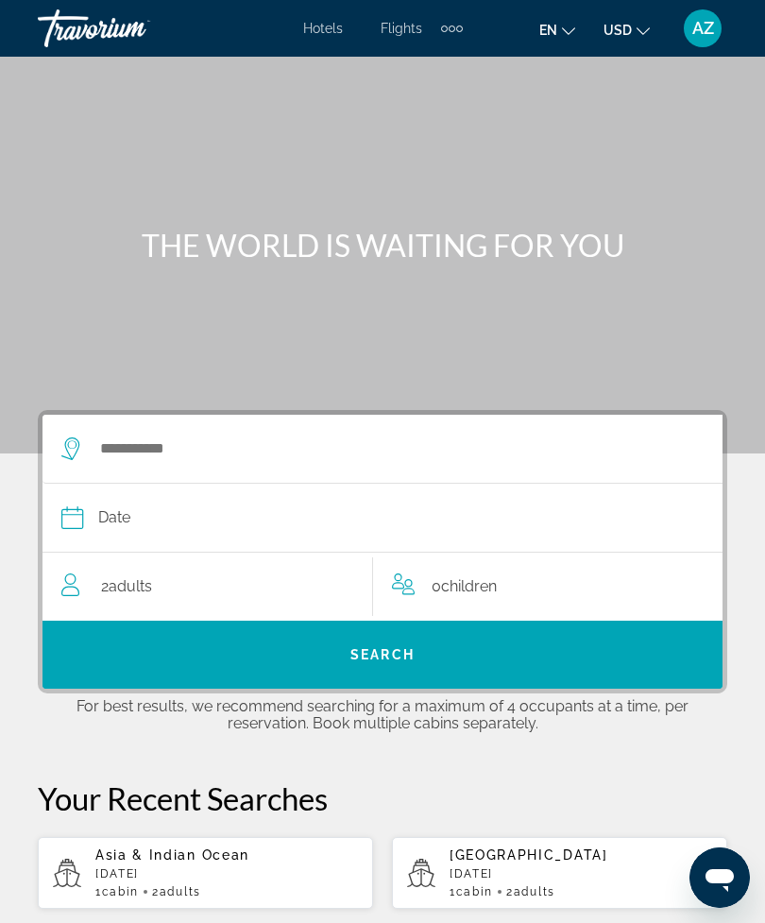
click at [456, 23] on div "Extra navigation items" at bounding box center [452, 28] width 22 height 28
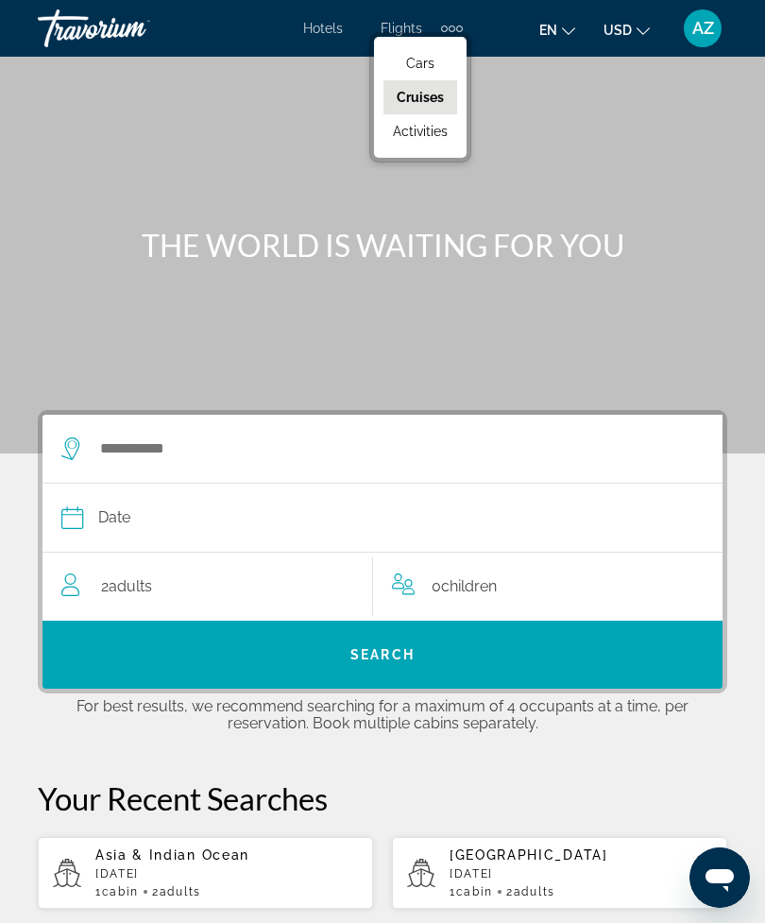
click at [448, 136] on link "Activities" at bounding box center [420, 131] width 74 height 34
